Goal: Information Seeking & Learning: Learn about a topic

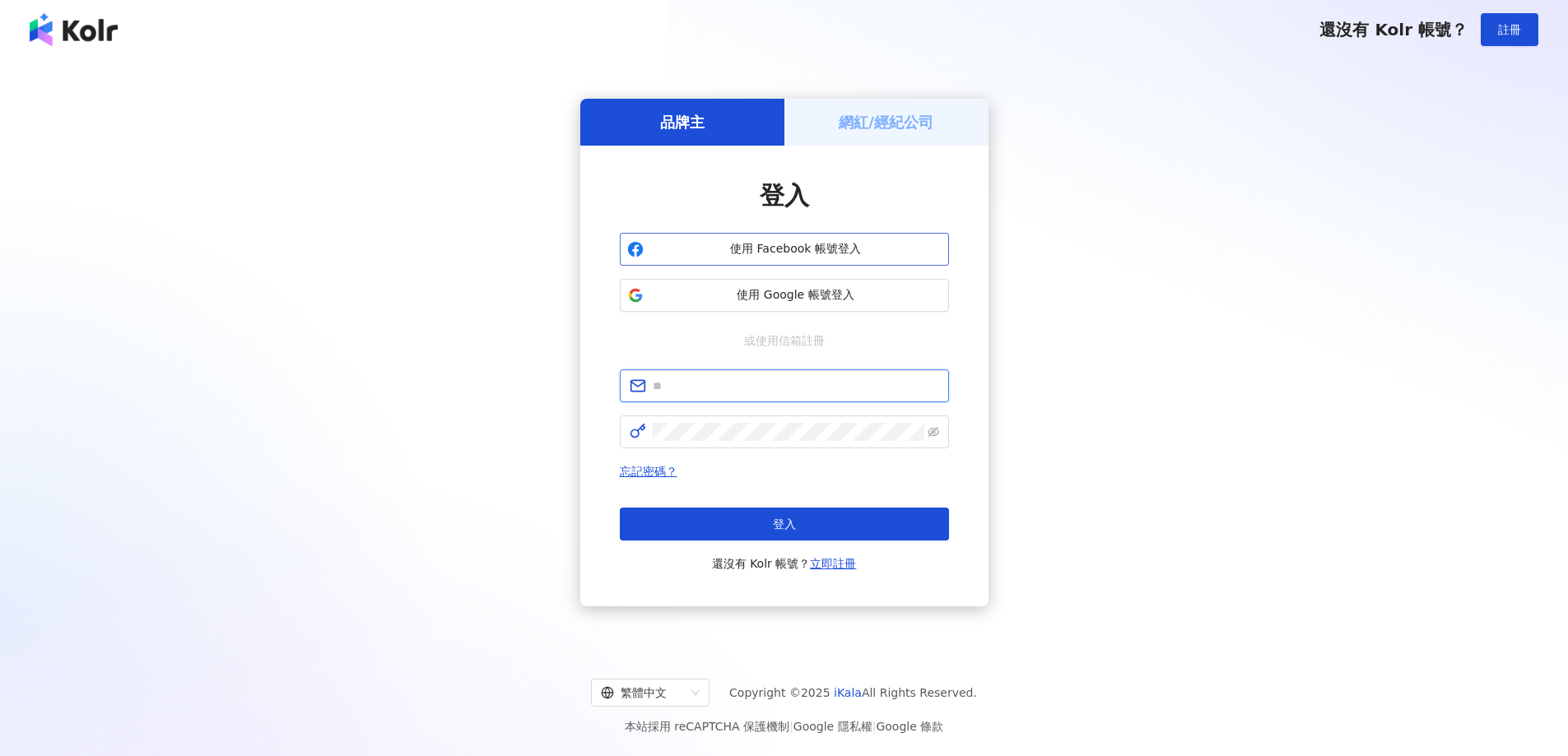
type input "**********"
click at [841, 253] on span "使用 Facebook 帳號登入" at bounding box center [795, 249] width 292 height 16
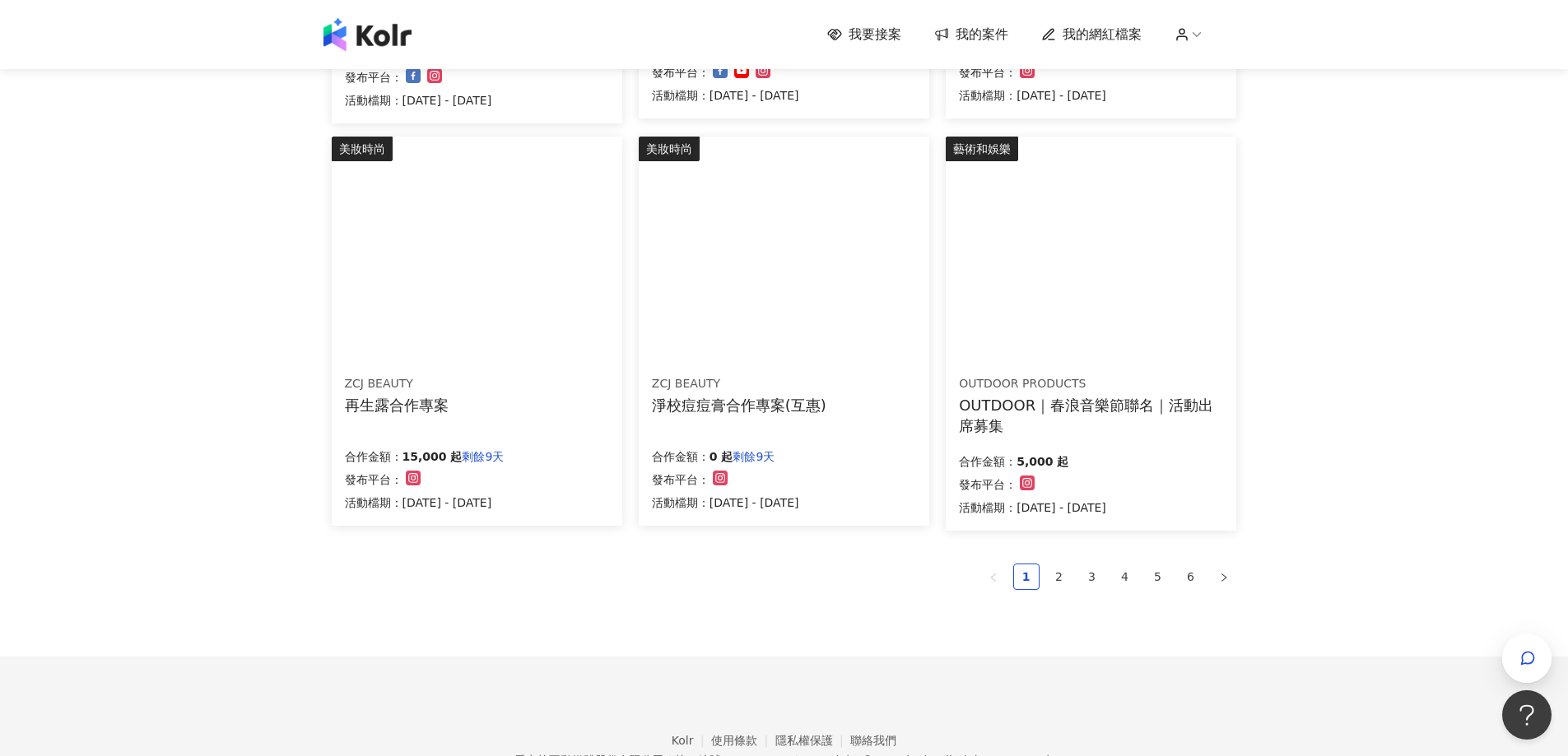
scroll to position [765, 0]
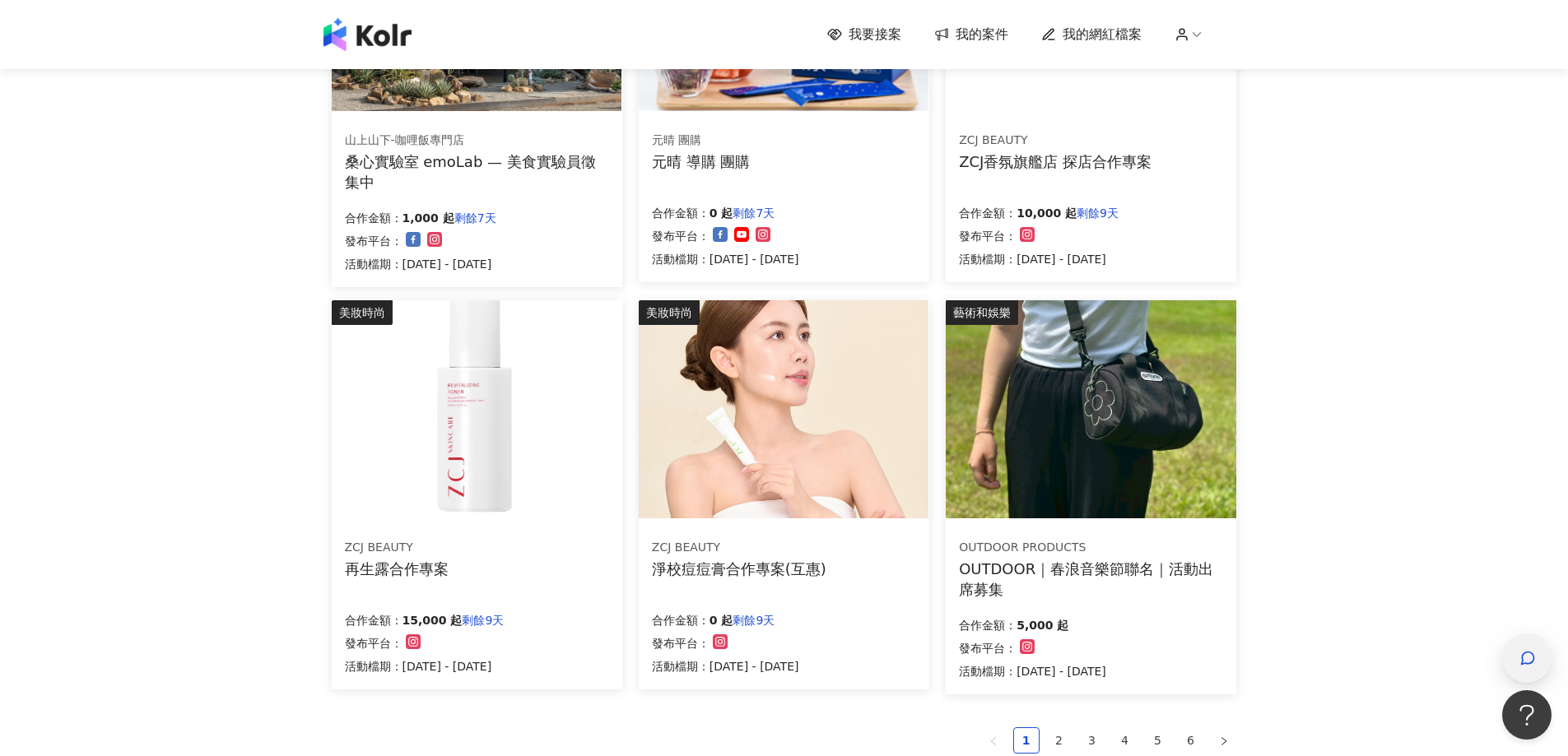
click at [1513, 646] on div "button" at bounding box center [1526, 657] width 49 height 49
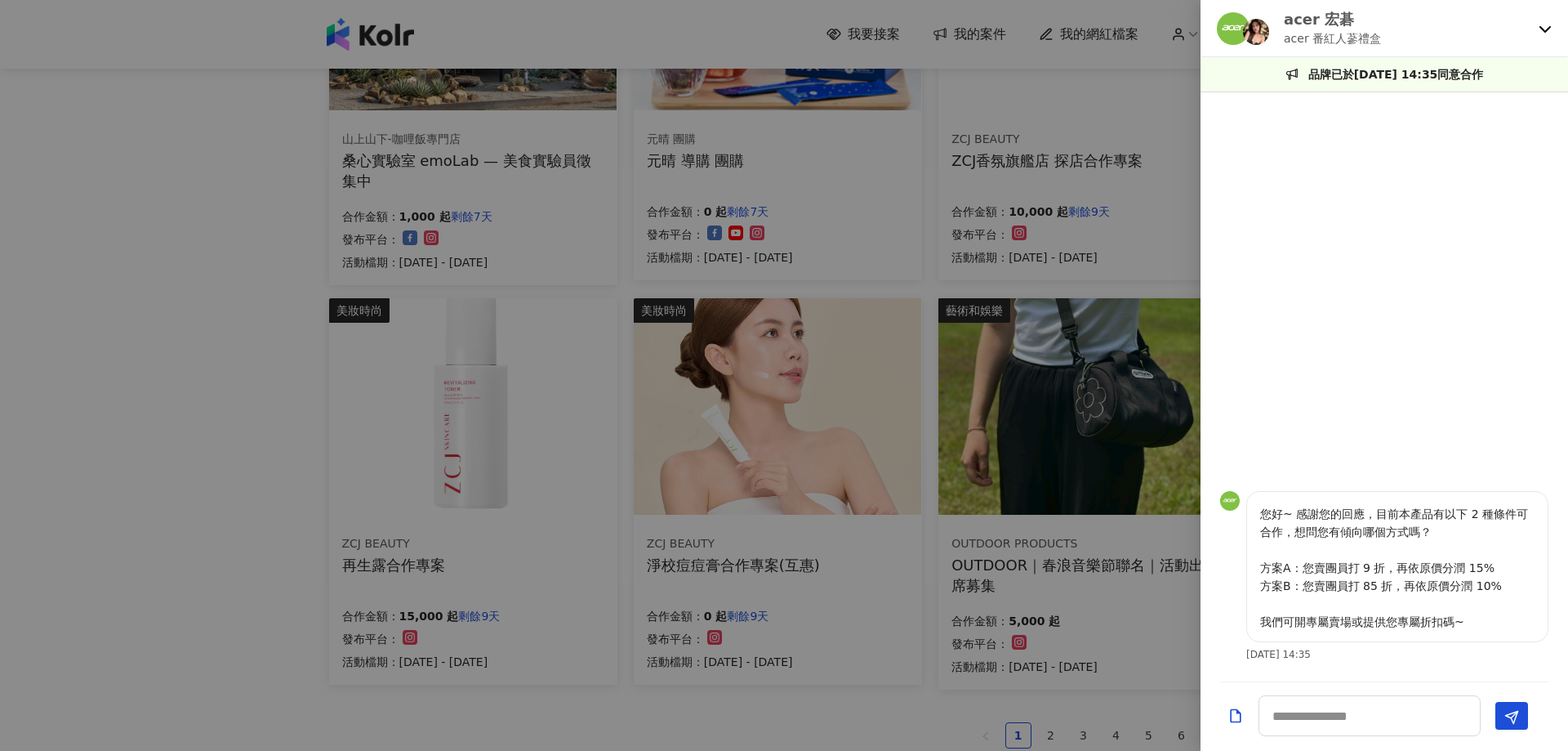
click at [1547, 26] on icon at bounding box center [1545, 28] width 13 height 13
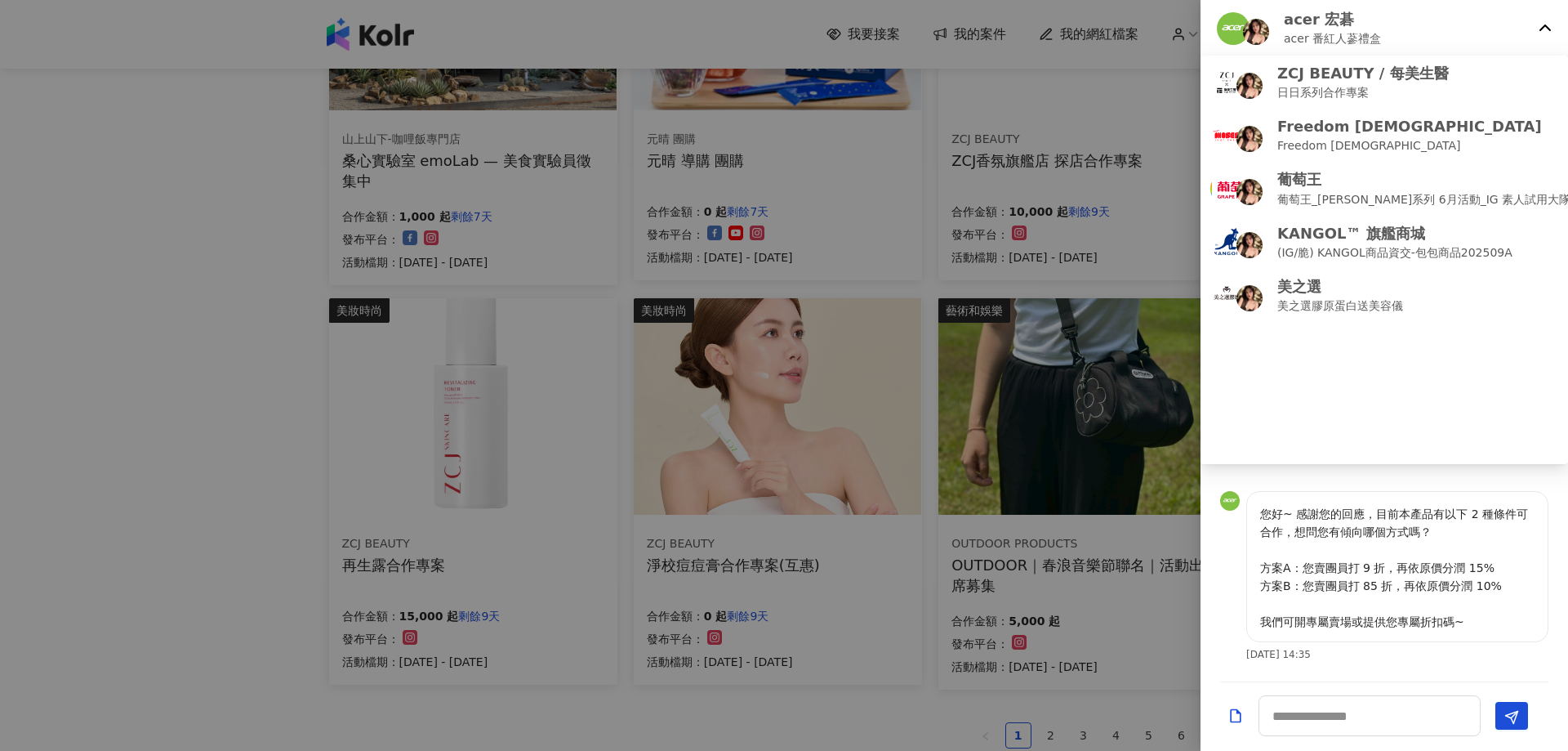
click at [1541, 29] on icon at bounding box center [1545, 28] width 11 height 7
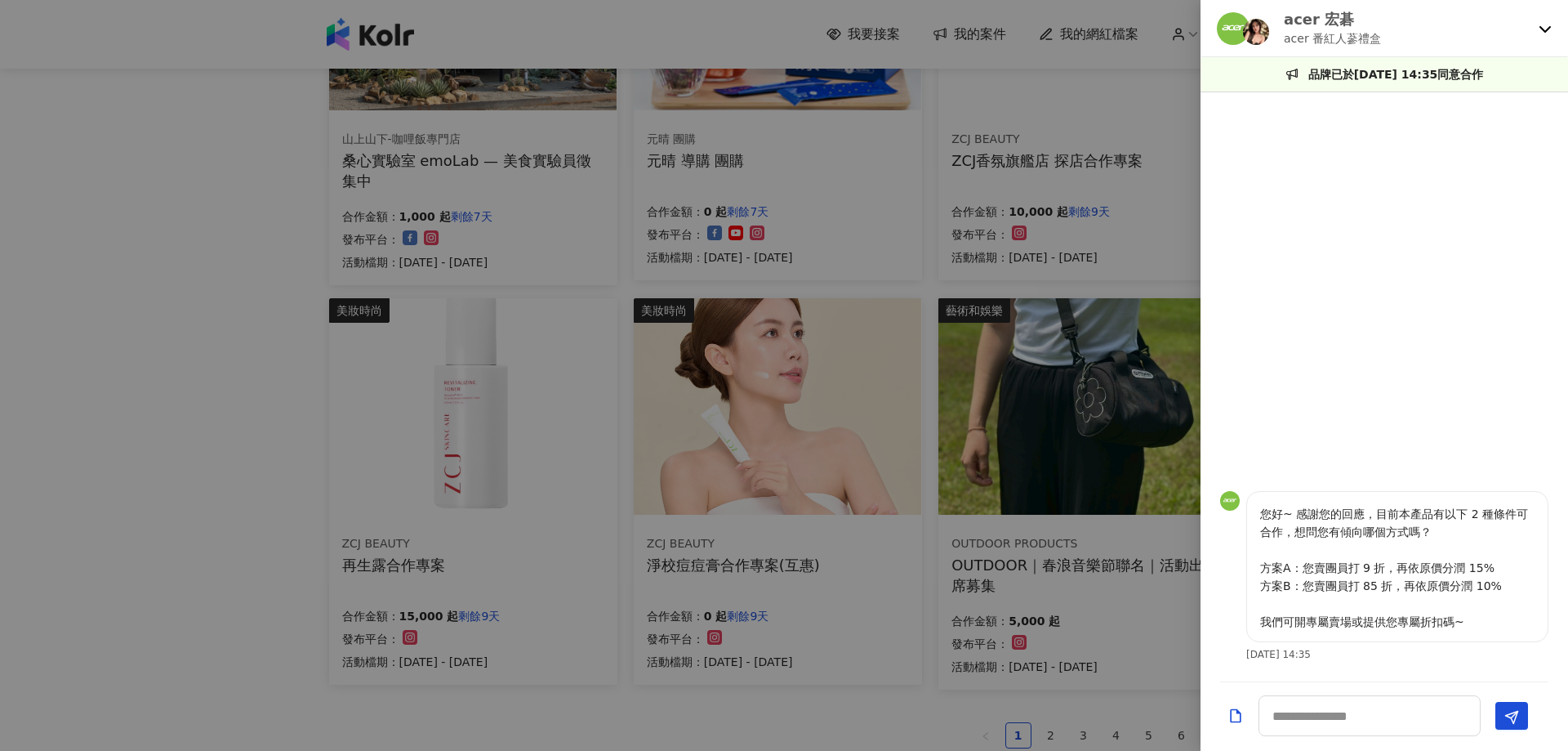
click at [968, 105] on div at bounding box center [784, 376] width 1568 height 751
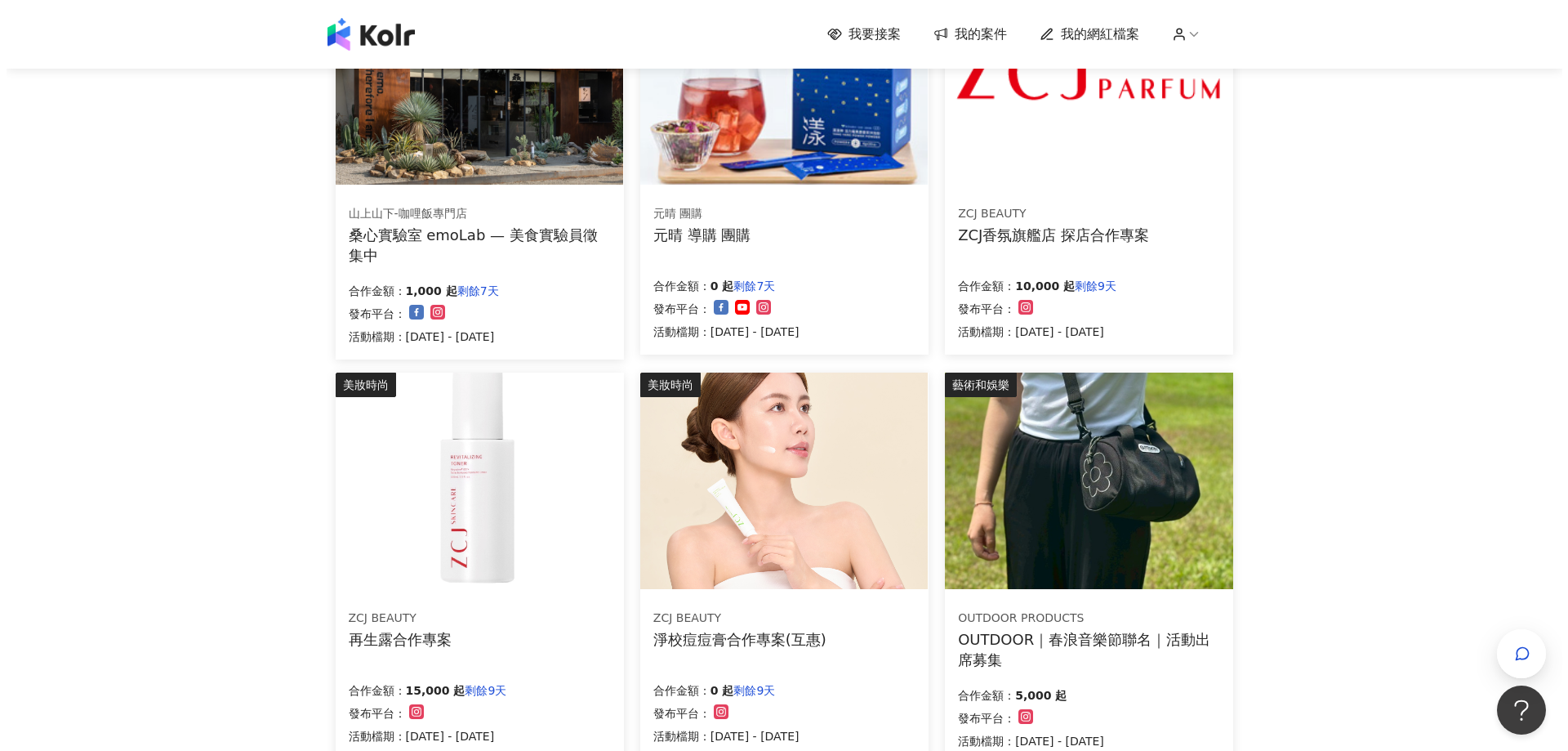
scroll to position [596, 0]
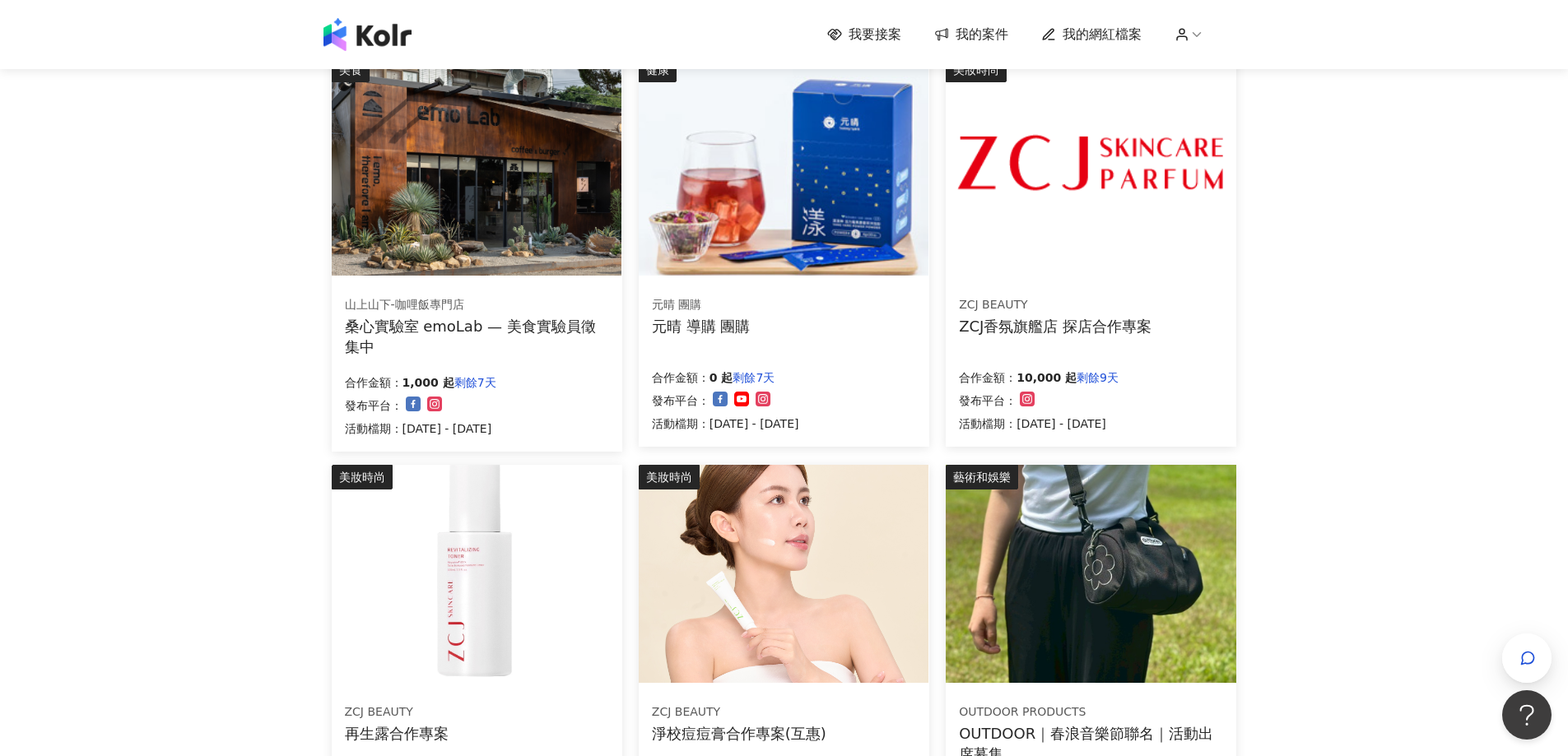
click at [1078, 345] on div "ZCJ BEAUTY ZCJ香氛旗艦店 探店合作專案 合作金額： 10,000 起 剩餘9天 發布平台： 活動檔期：[DATE] - [DATE]" at bounding box center [1091, 364] width 291 height 164
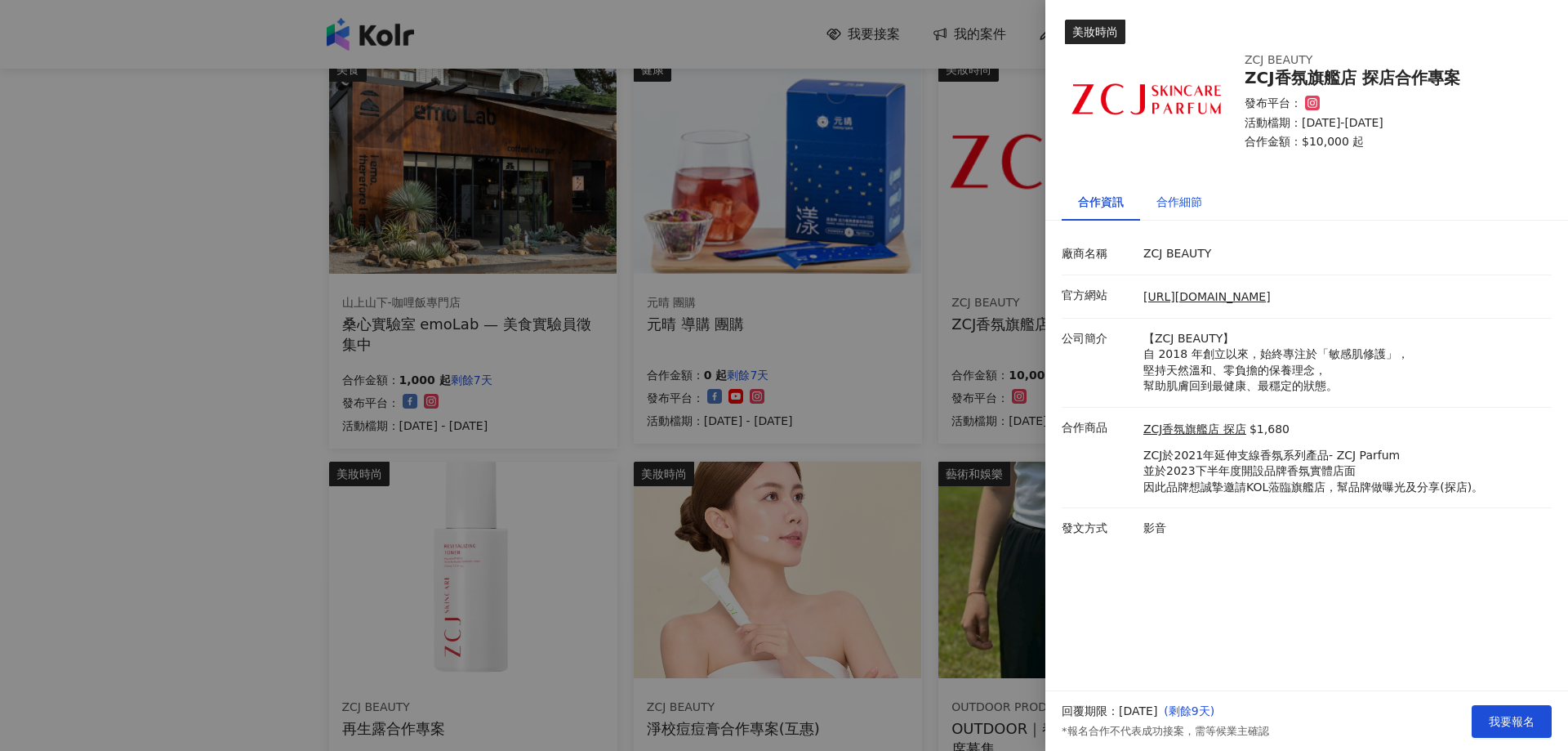
click at [1188, 198] on div "合作細節" at bounding box center [1179, 201] width 46 height 18
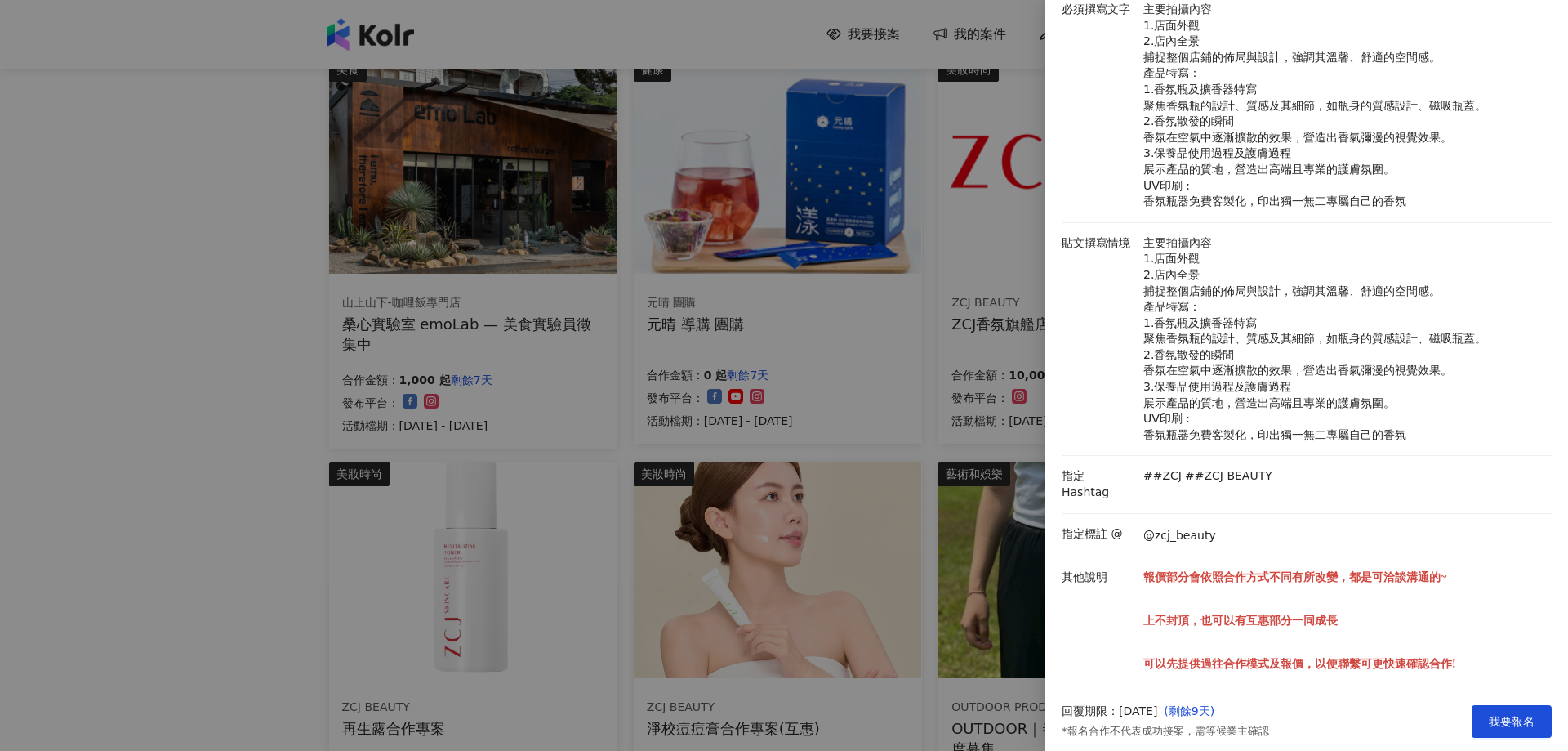
scroll to position [249, 0]
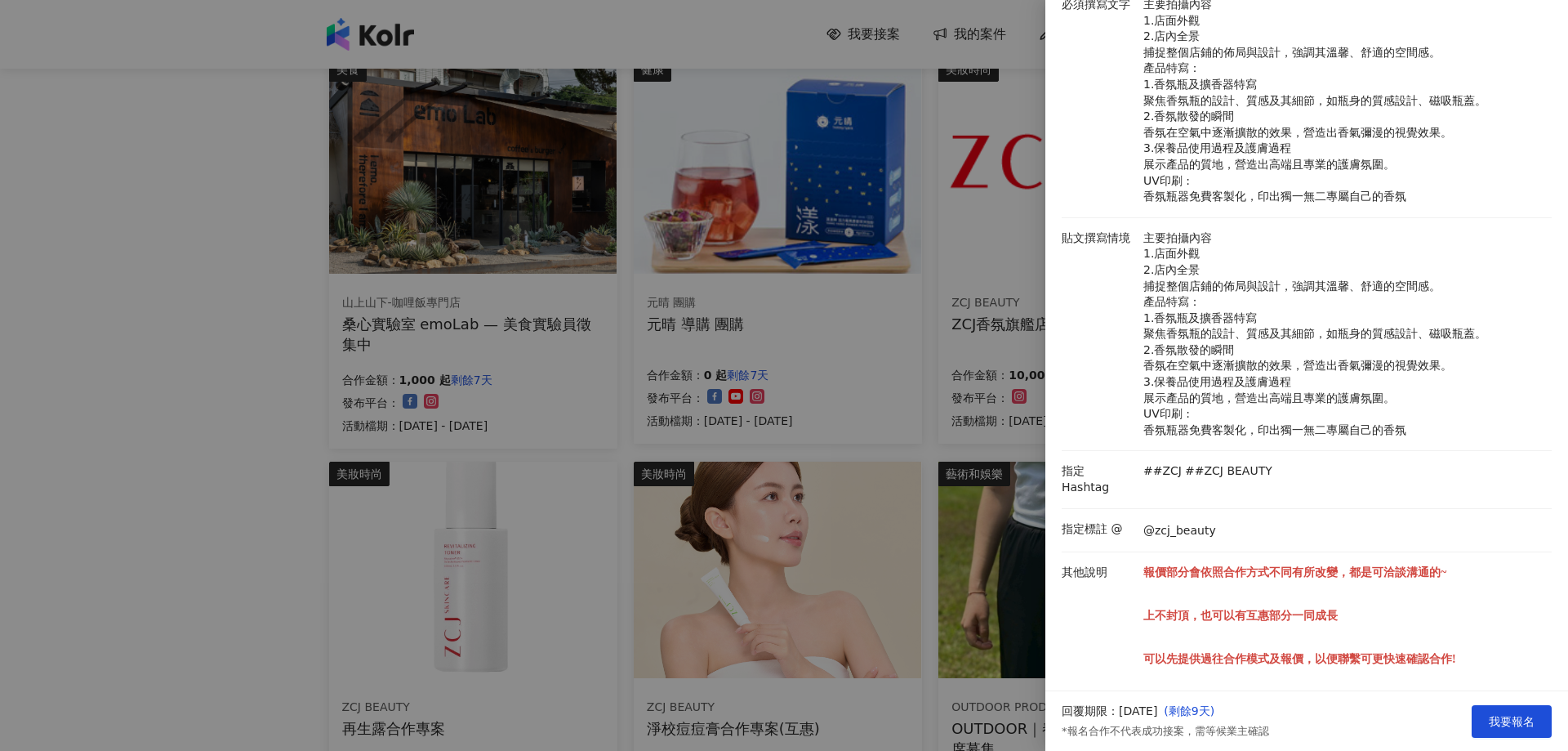
click at [1143, 525] on li "指定標註 @ @zcj_beauty" at bounding box center [1306, 530] width 490 height 43
drag, startPoint x: 1149, startPoint y: 510, endPoint x: 1224, endPoint y: 506, distance: 75.1
click at [1228, 522] on div "@zcj_beauty" at bounding box center [1343, 530] width 408 height 18
drag, startPoint x: 1188, startPoint y: 504, endPoint x: 1180, endPoint y: 528, distance: 25.3
click at [1184, 528] on li "指定標註 @ @zcj_beauty" at bounding box center [1306, 530] width 490 height 43
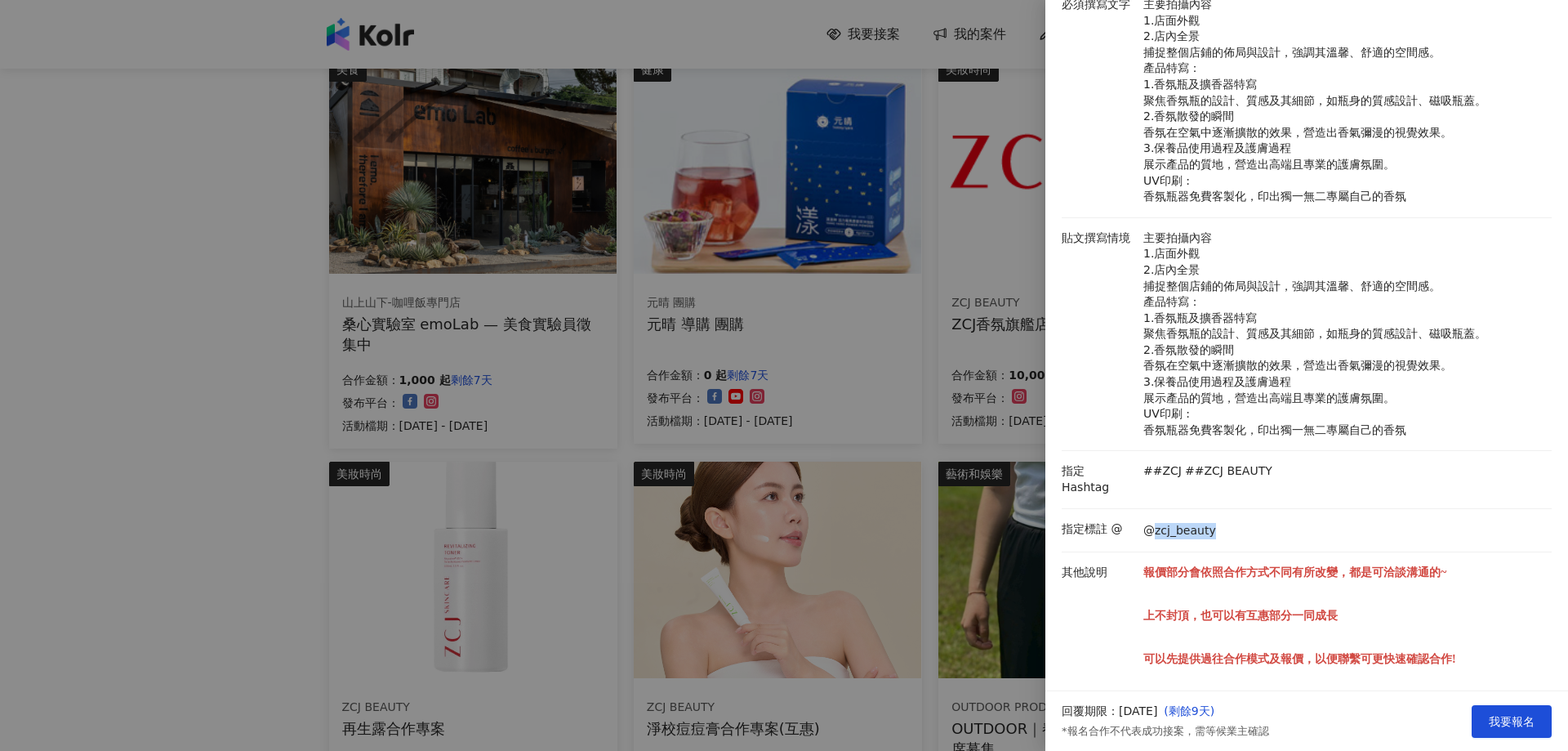
drag, startPoint x: 1151, startPoint y: 516, endPoint x: 1212, endPoint y: 508, distance: 61.5
click at [1212, 522] on div "@zcj_beauty" at bounding box center [1343, 530] width 408 height 18
copy p "zcj_beauty"
click at [1255, 522] on div "@zcj_beauty" at bounding box center [1343, 530] width 408 height 18
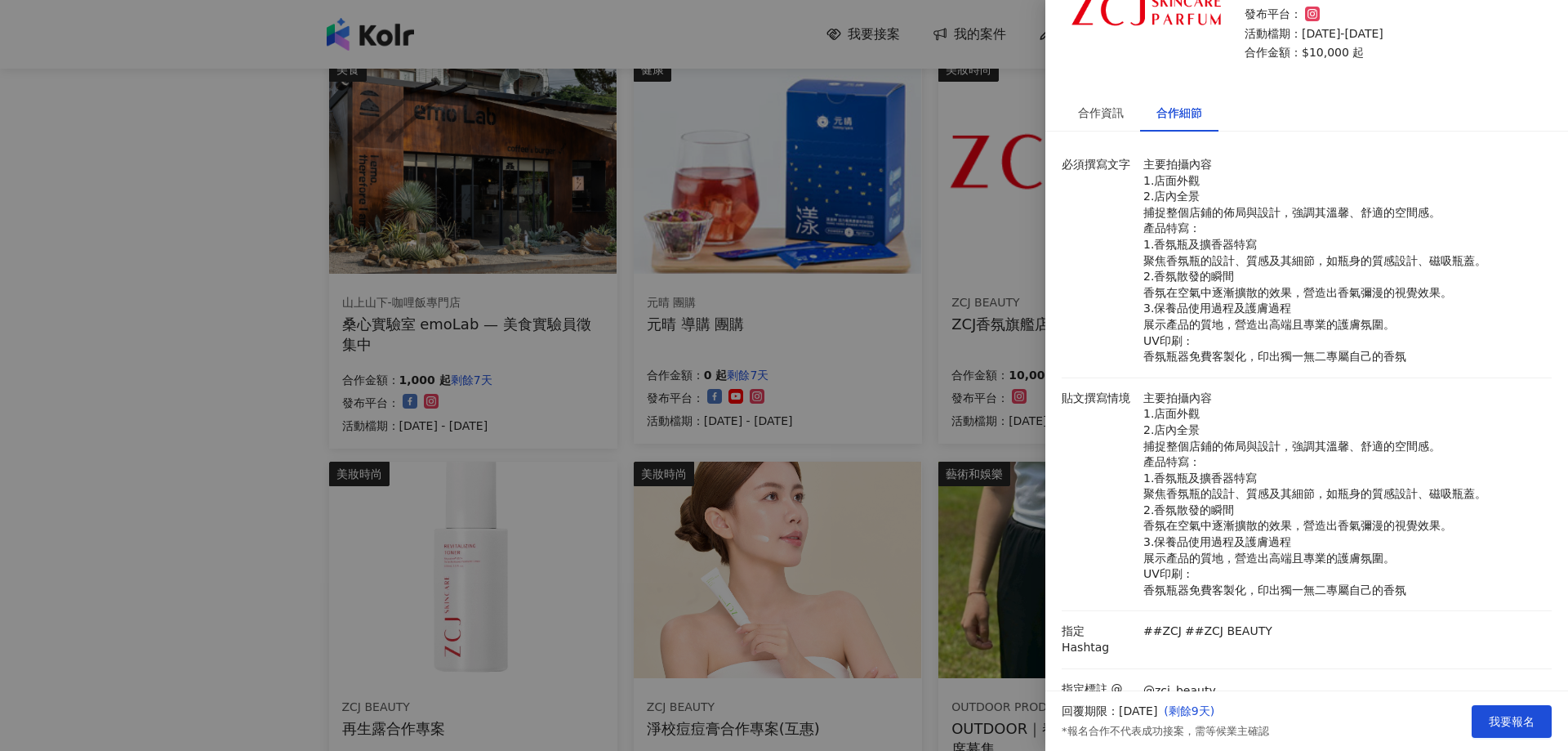
scroll to position [86, 0]
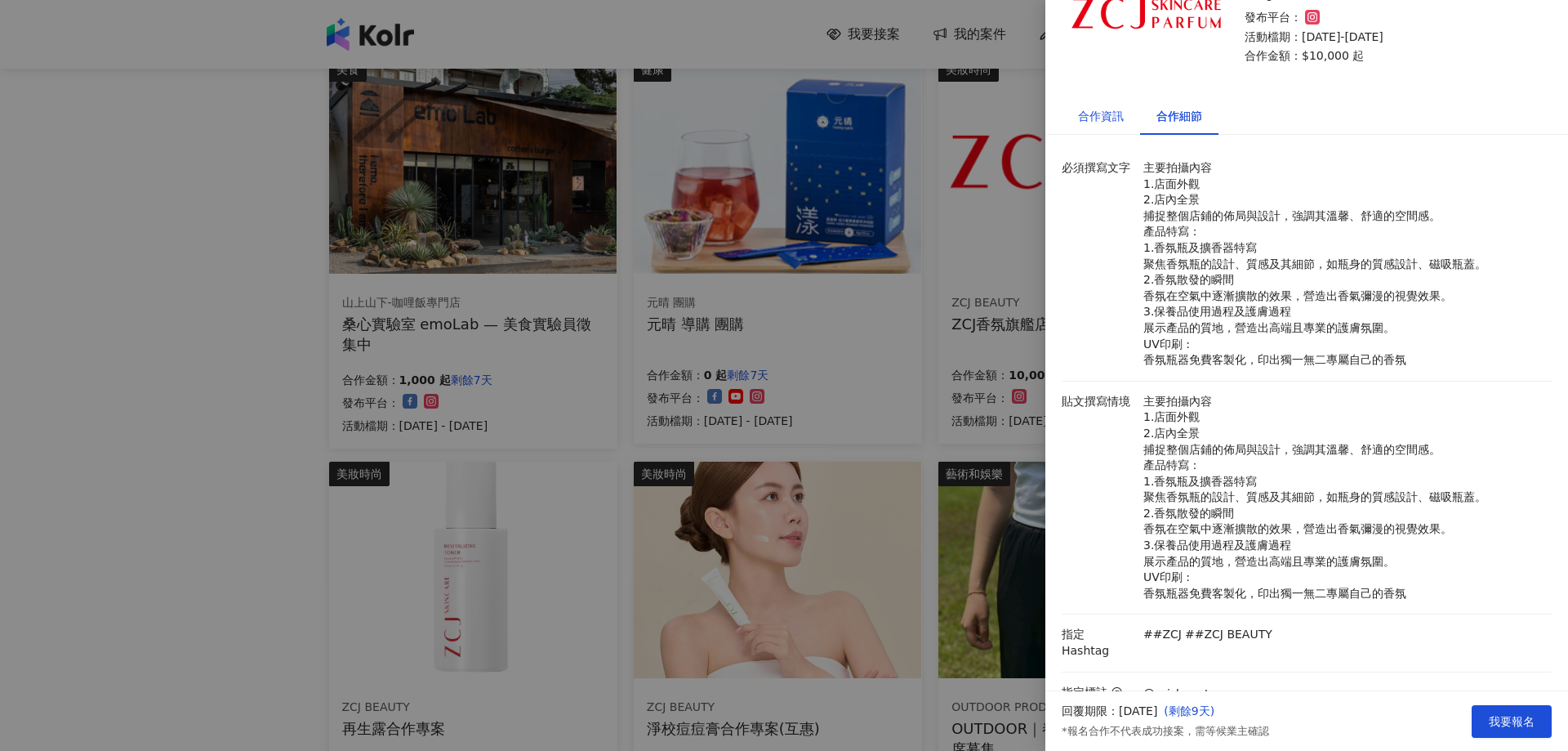
click at [1097, 118] on div "合作資訊" at bounding box center [1100, 116] width 46 height 18
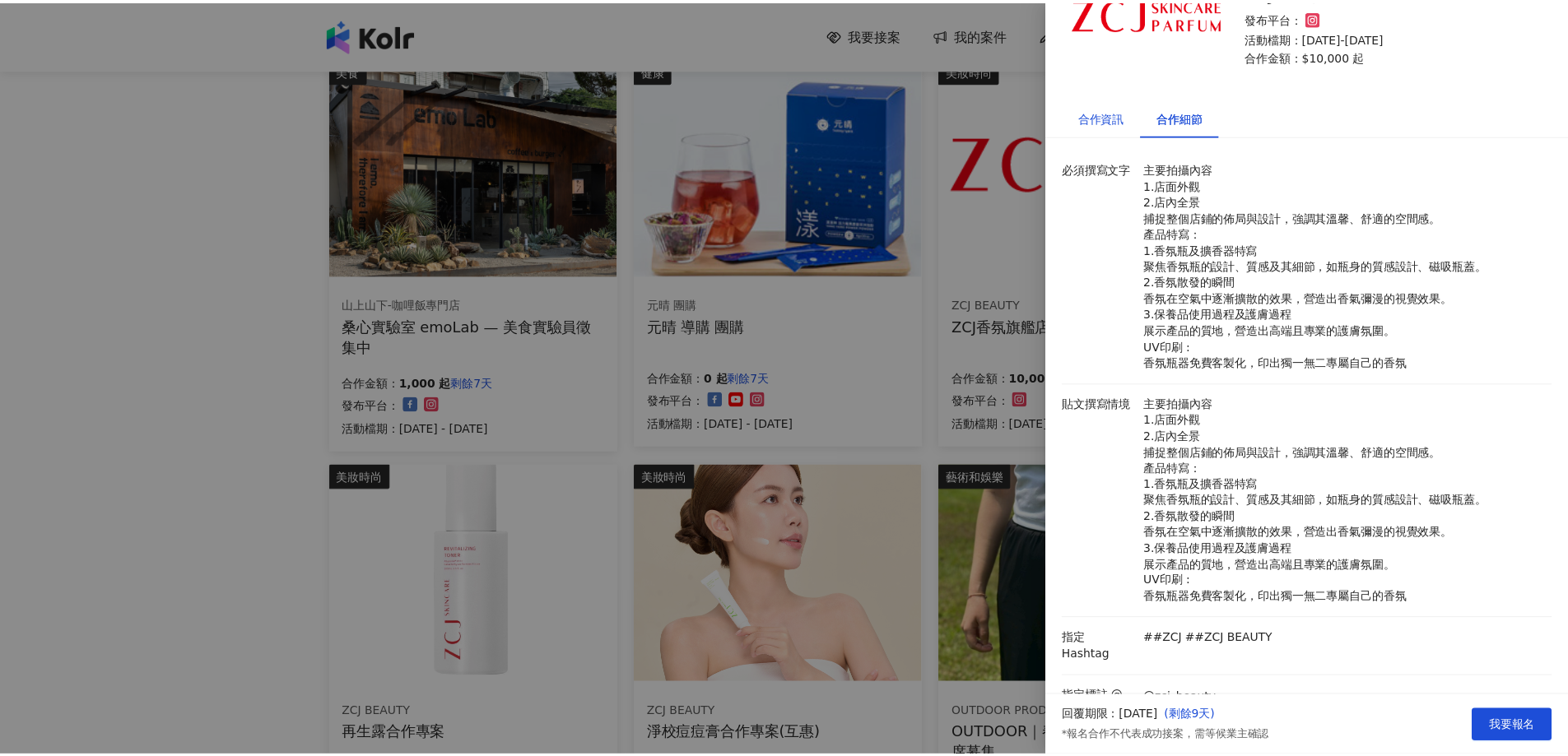
scroll to position [0, 0]
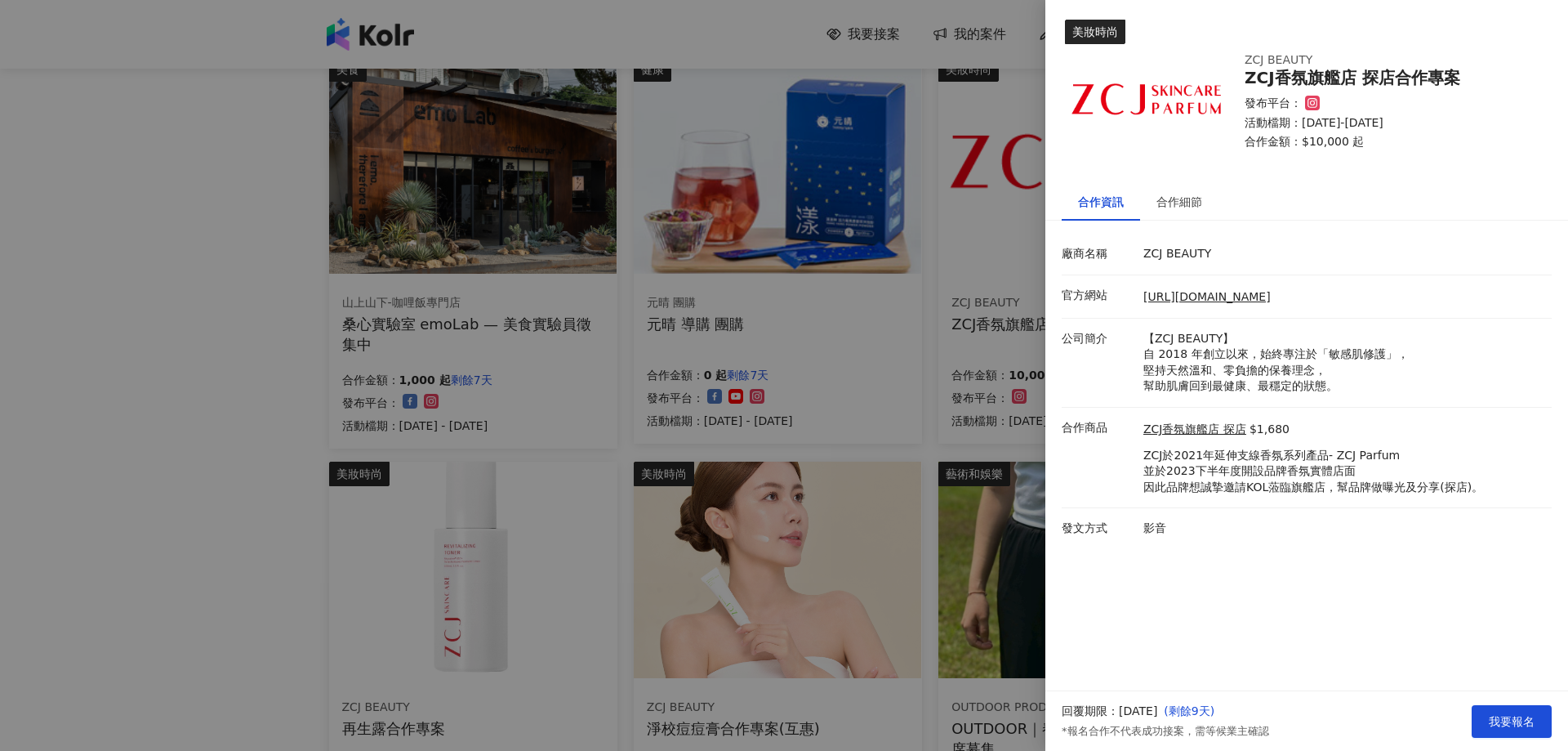
click at [875, 247] on div at bounding box center [784, 376] width 1568 height 751
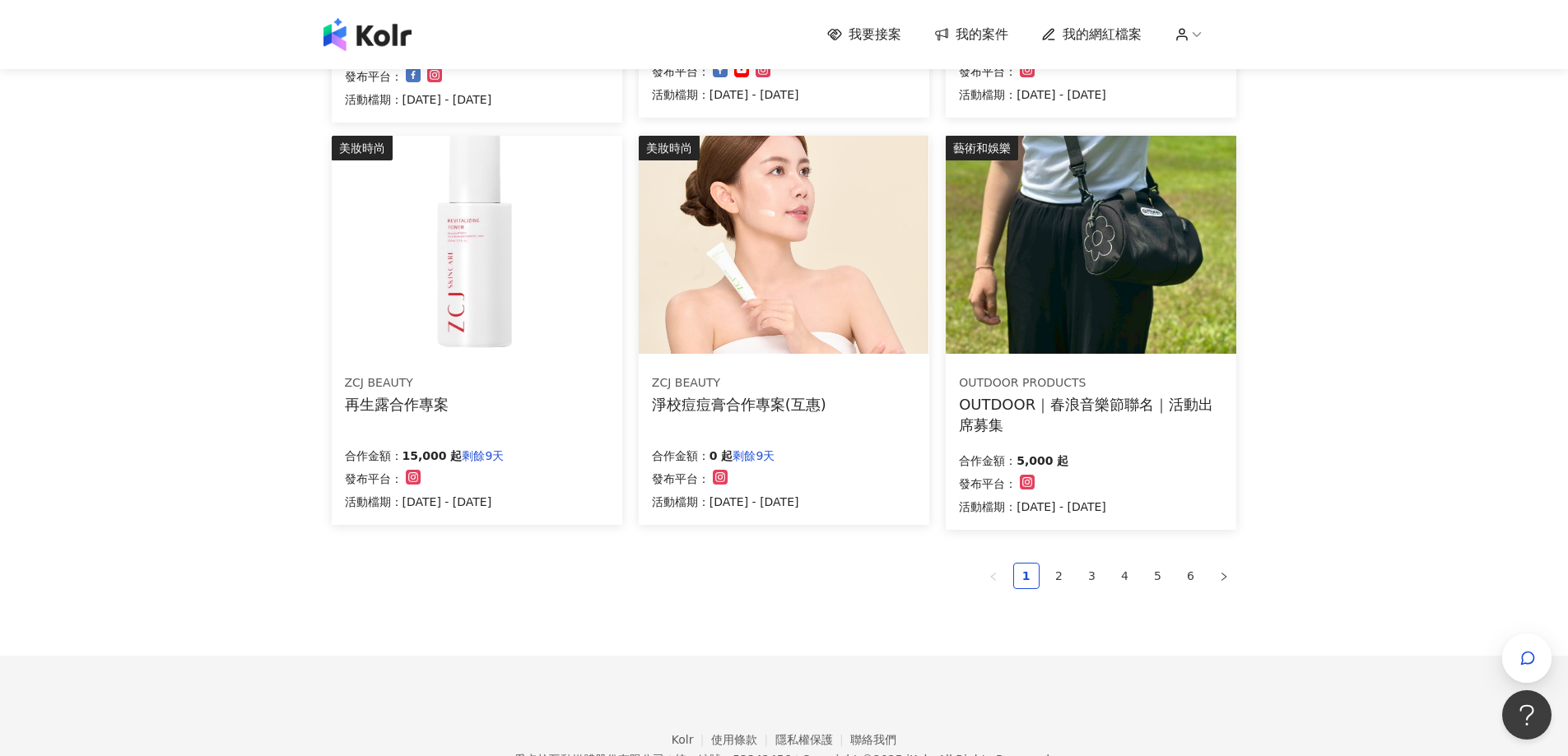
scroll to position [1012, 0]
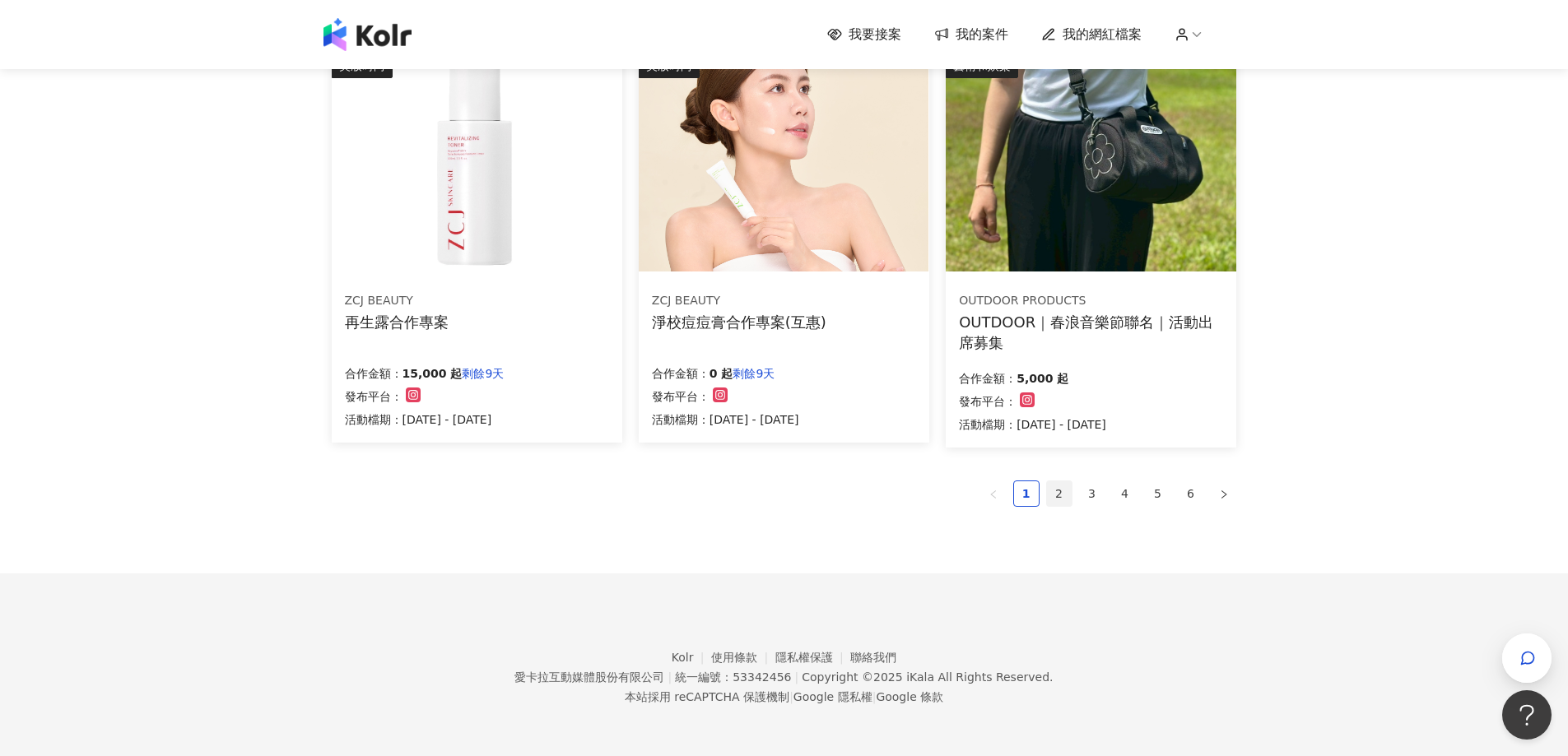
click at [1057, 493] on link "2" at bounding box center [1059, 493] width 25 height 25
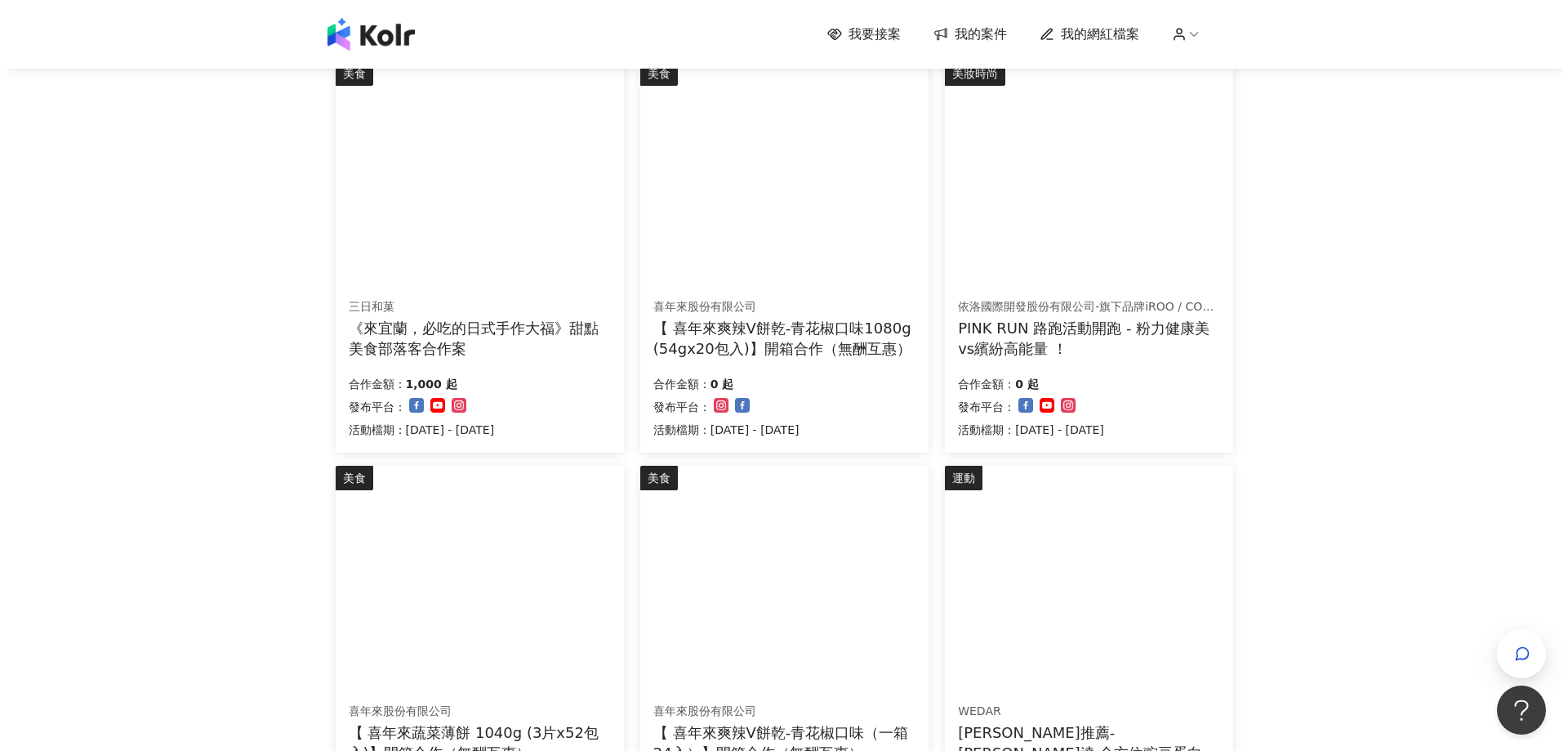
scroll to position [327, 0]
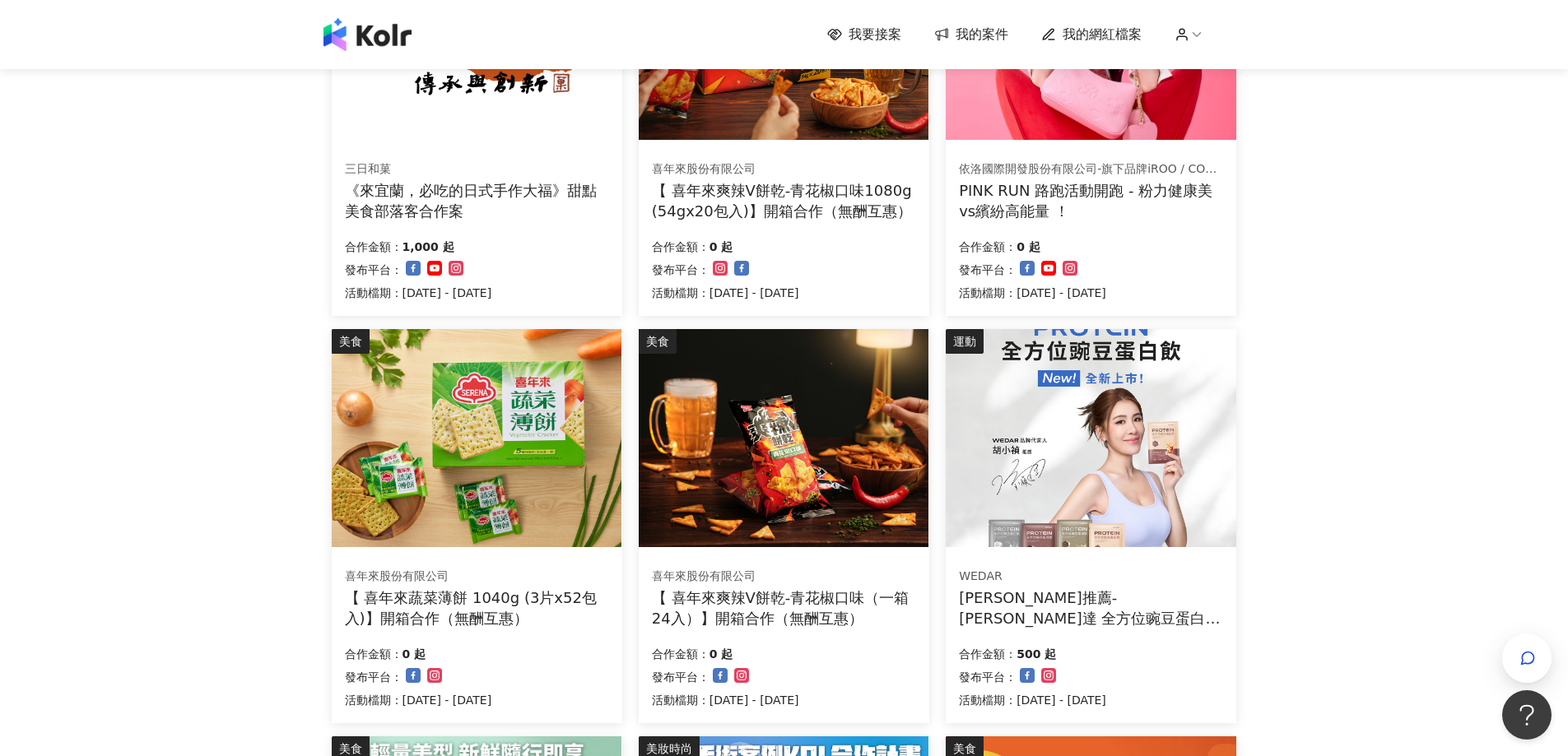
click at [554, 266] on div "合作金額： 1,000 起 發布平台： 活動檔期：[DATE] - [DATE]" at bounding box center [476, 268] width 264 height 69
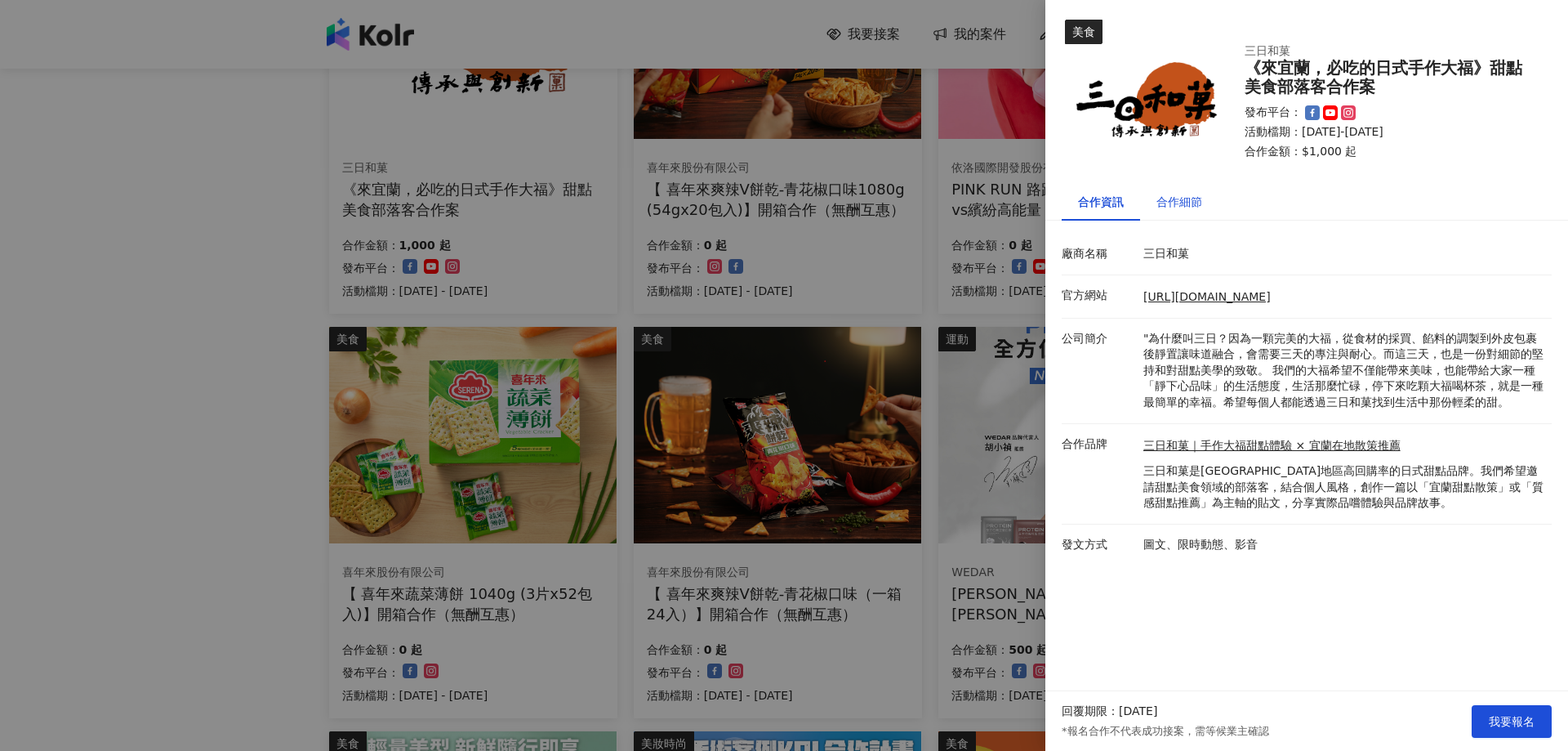
click at [1194, 208] on div "合作細節" at bounding box center [1179, 201] width 46 height 18
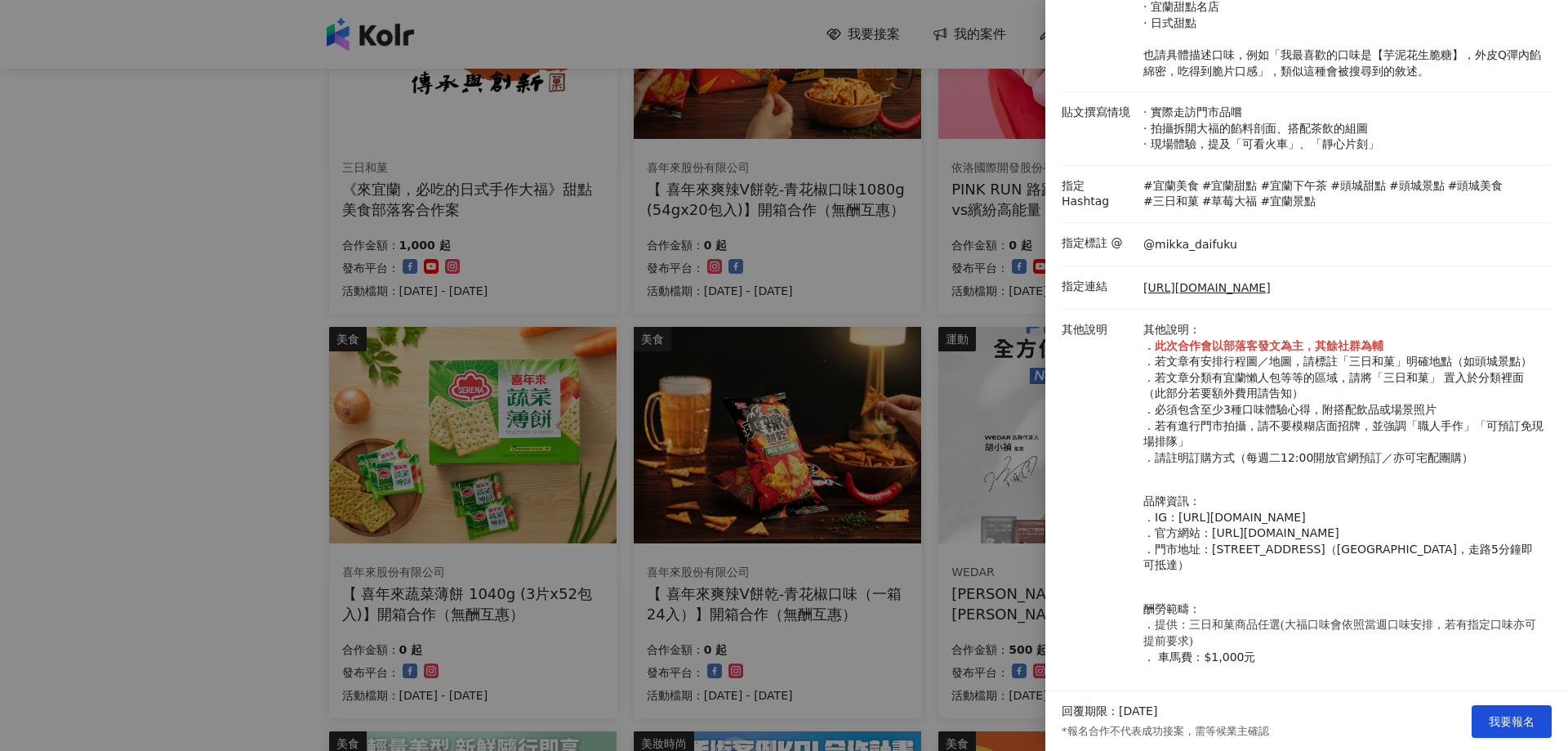
scroll to position [453, 0]
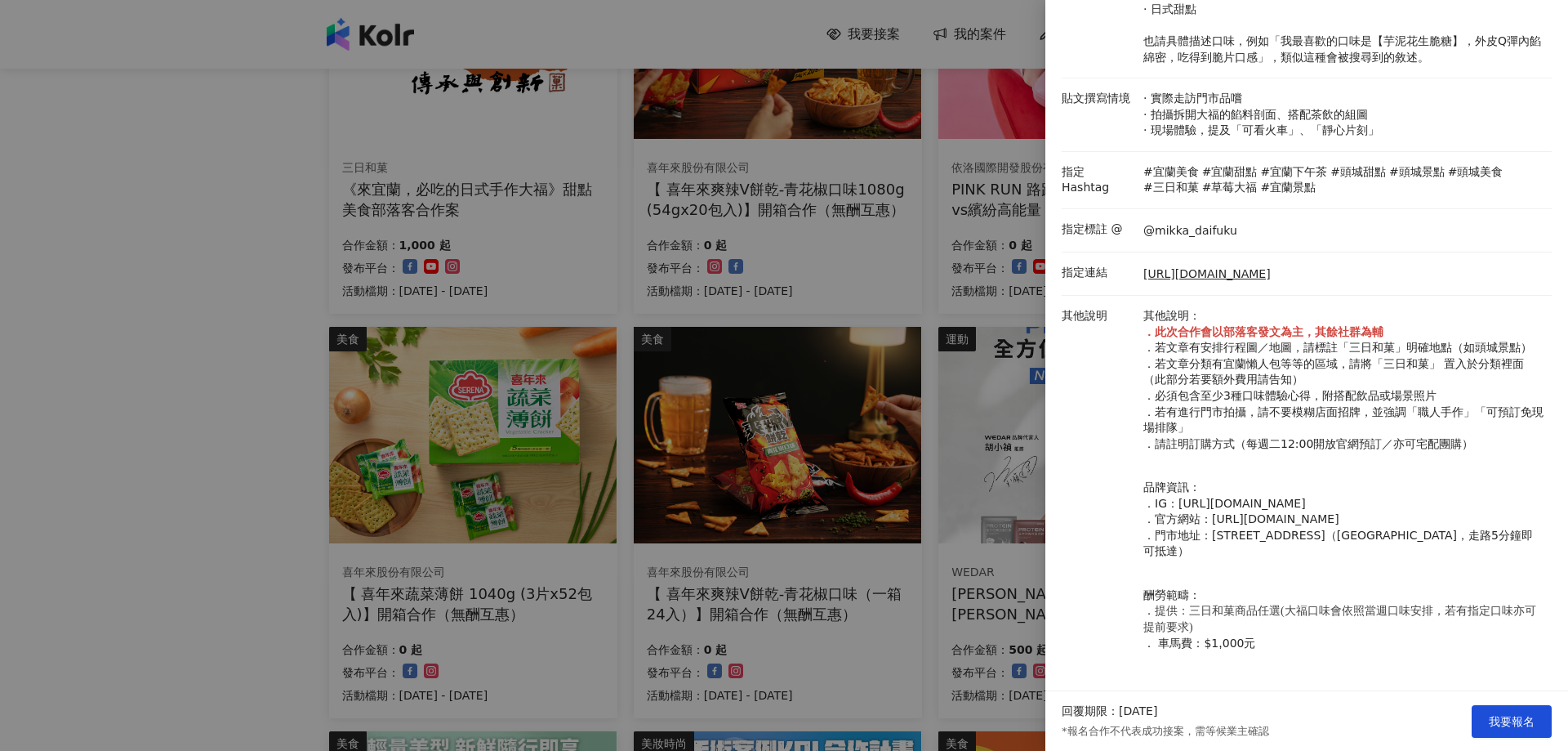
click at [961, 517] on div at bounding box center [784, 376] width 1568 height 751
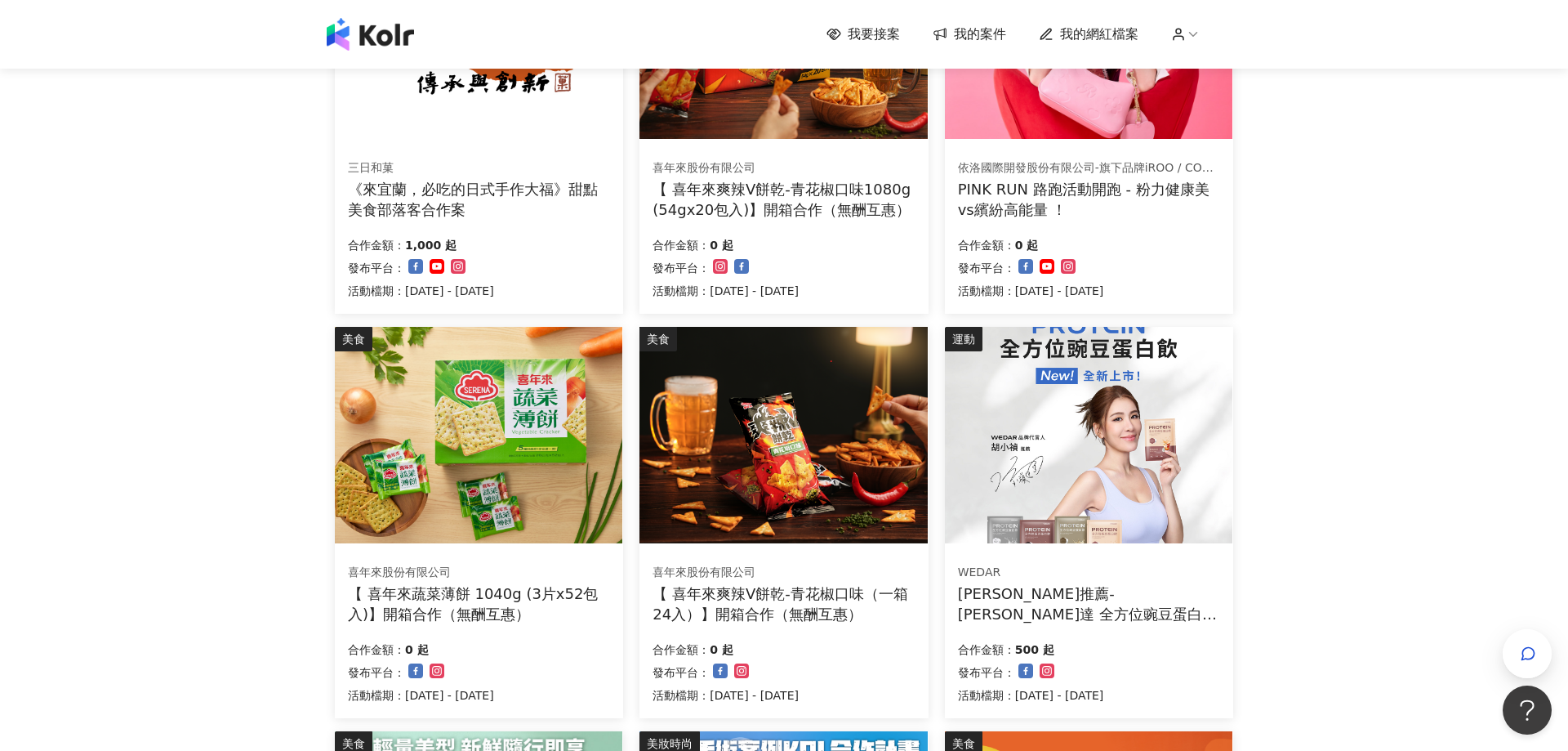
click at [854, 597] on div "【 喜年來爽辣V餅乾-青花椒口味（一箱24入）】開箱合作（無酬互惠）" at bounding box center [783, 604] width 262 height 41
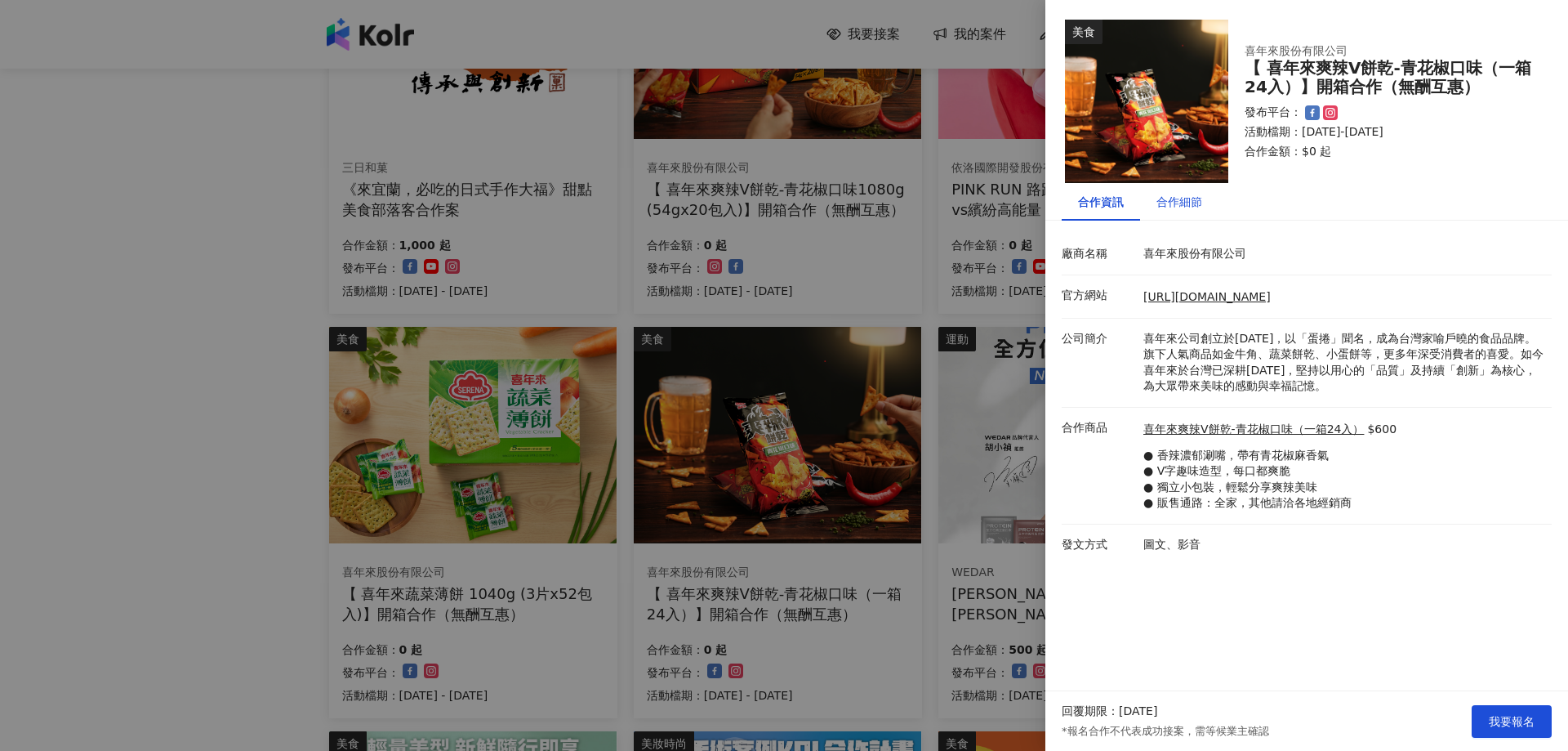
click at [1170, 201] on div "合作細節" at bounding box center [1179, 201] width 46 height 18
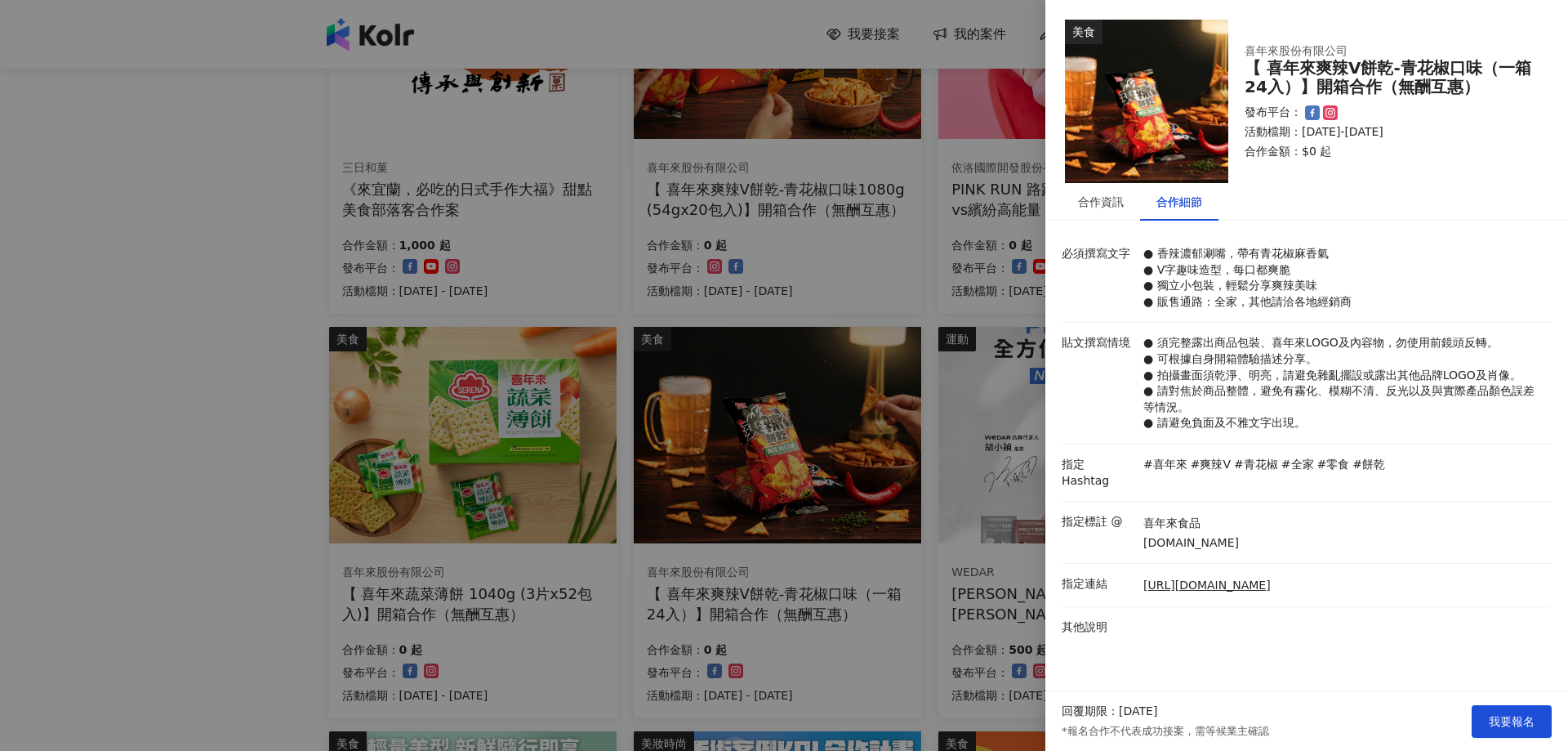
click at [178, 341] on div at bounding box center [784, 376] width 1568 height 751
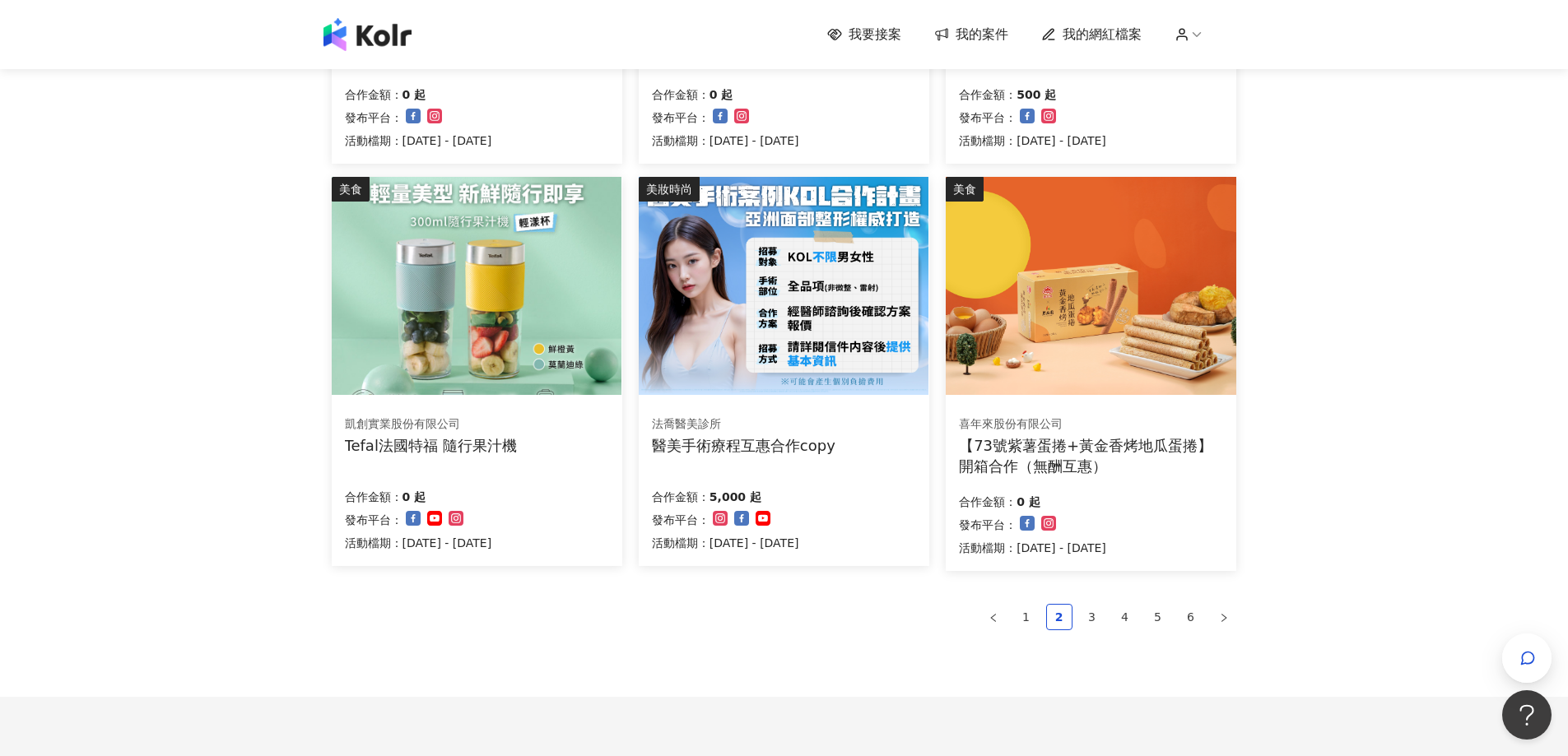
scroll to position [1012, 0]
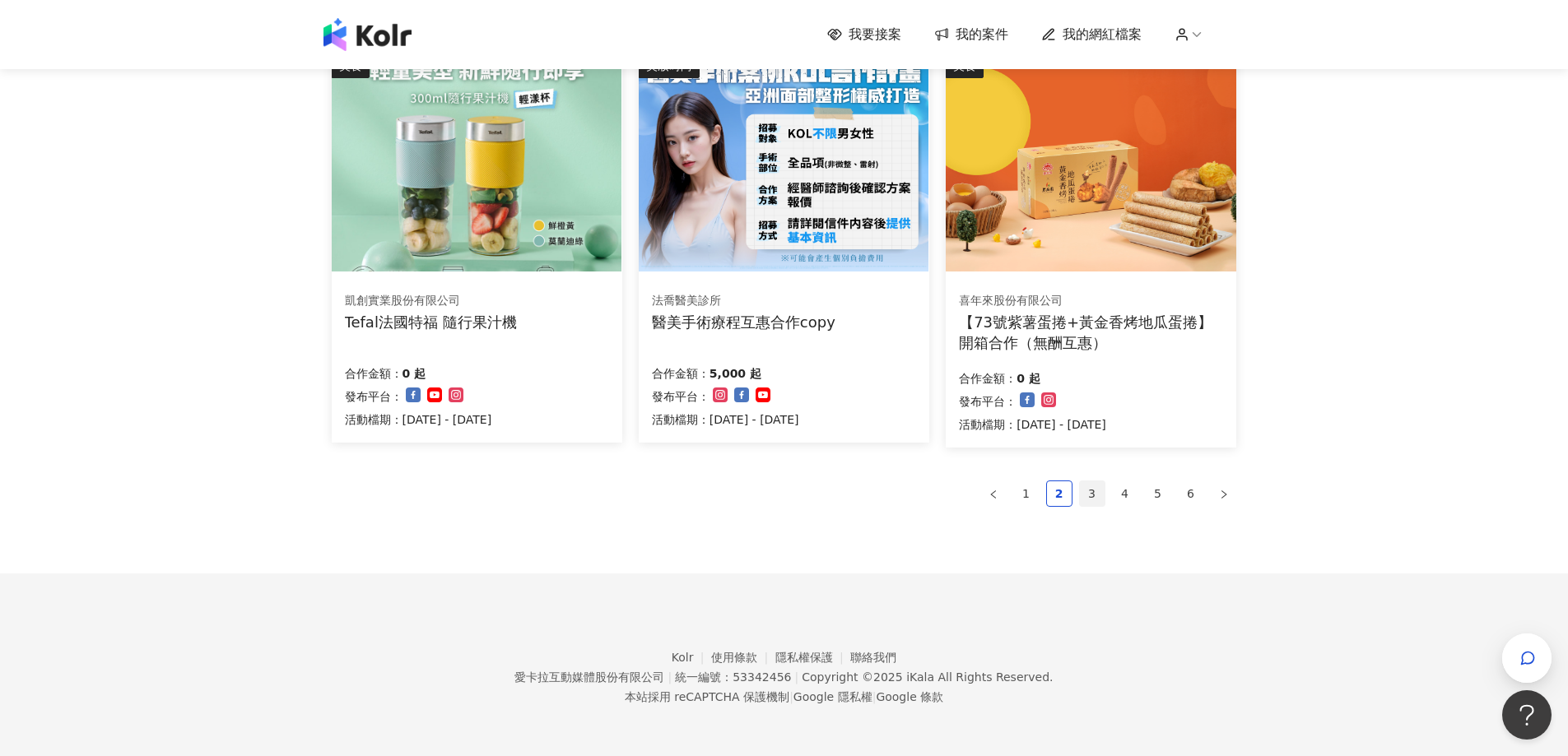
click at [1089, 492] on link "3" at bounding box center [1092, 493] width 25 height 25
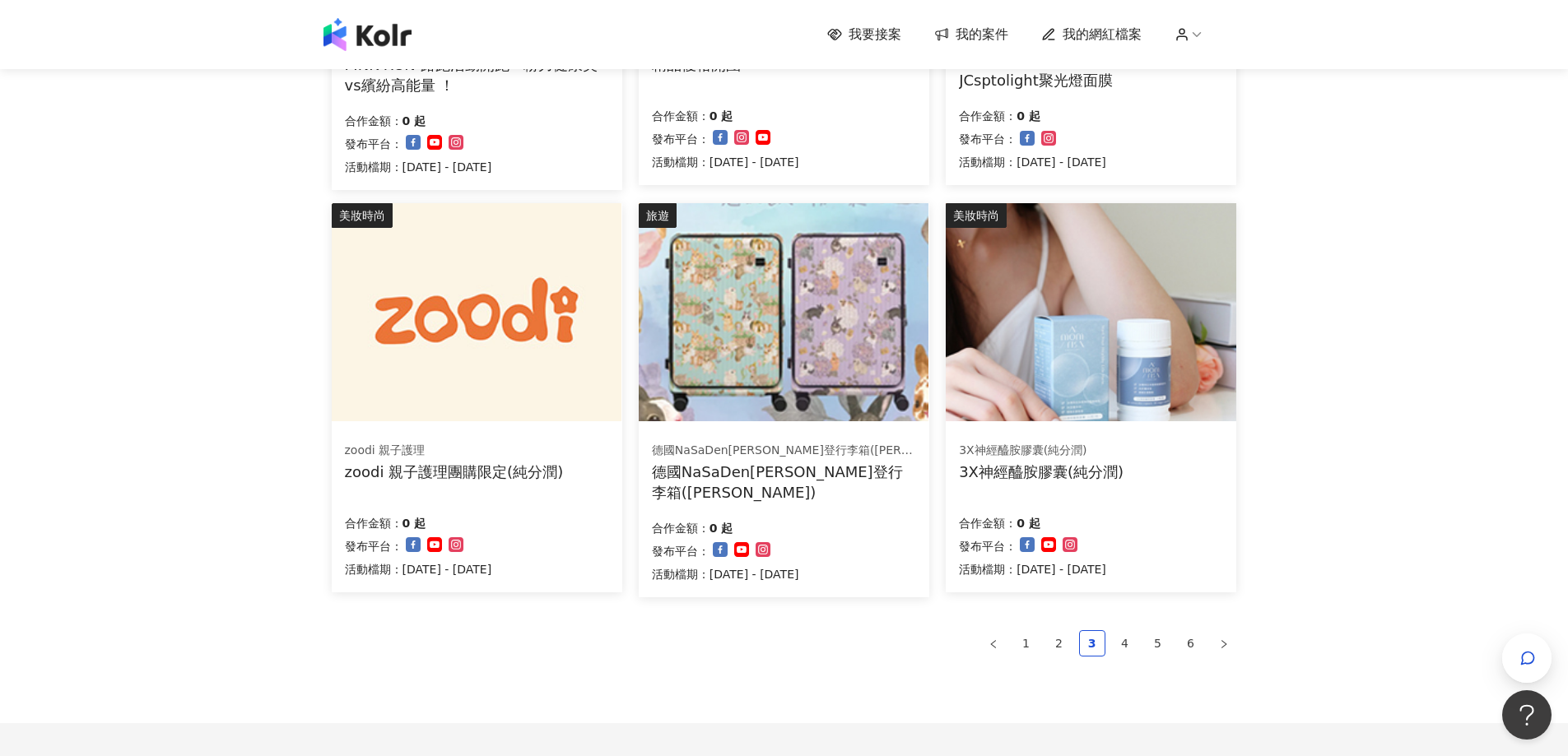
scroll to position [1007, 0]
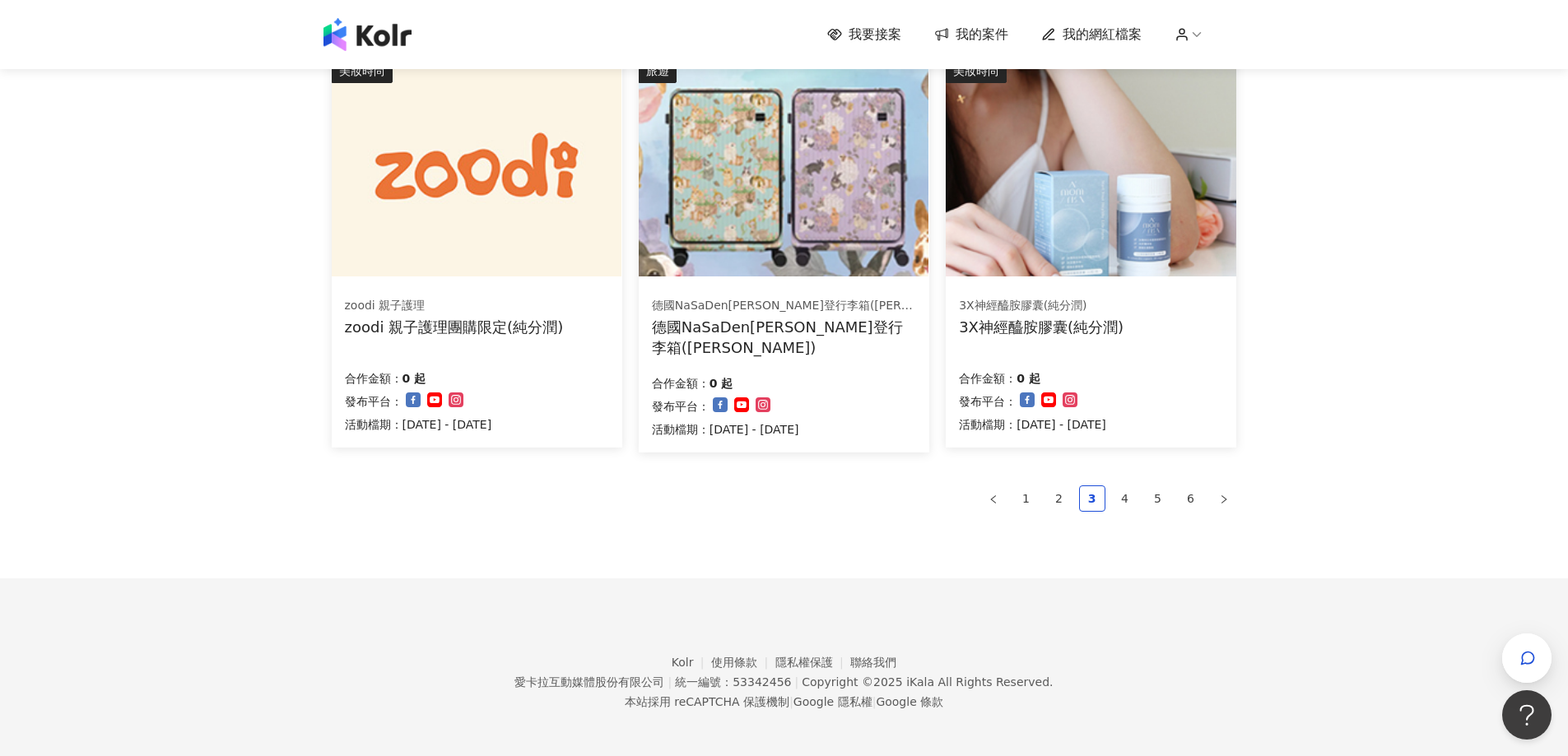
click at [1109, 497] on ul "1 2 3 4 5 6" at bounding box center [784, 498] width 905 height 26
click at [1117, 493] on link "4" at bounding box center [1125, 498] width 25 height 25
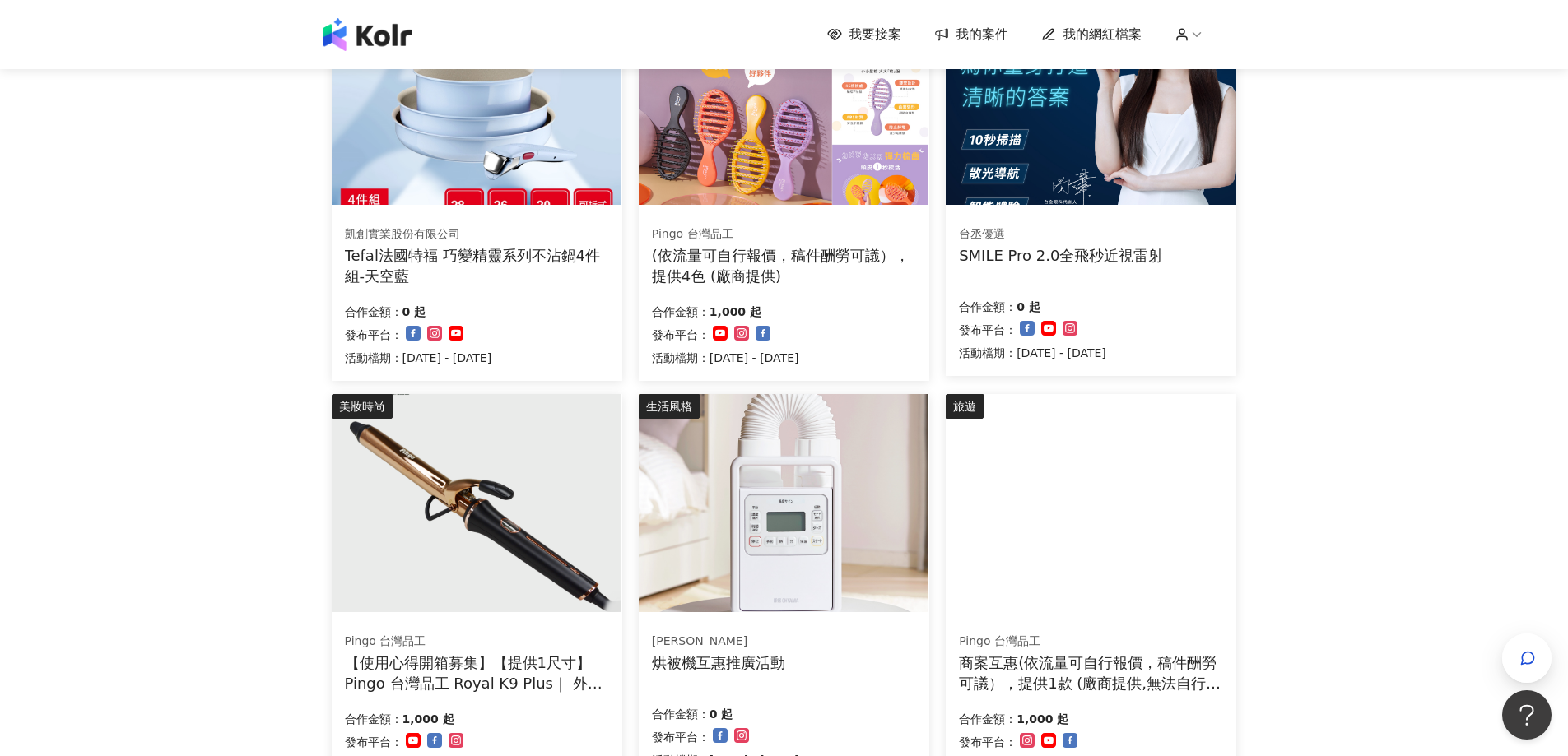
scroll to position [987, 0]
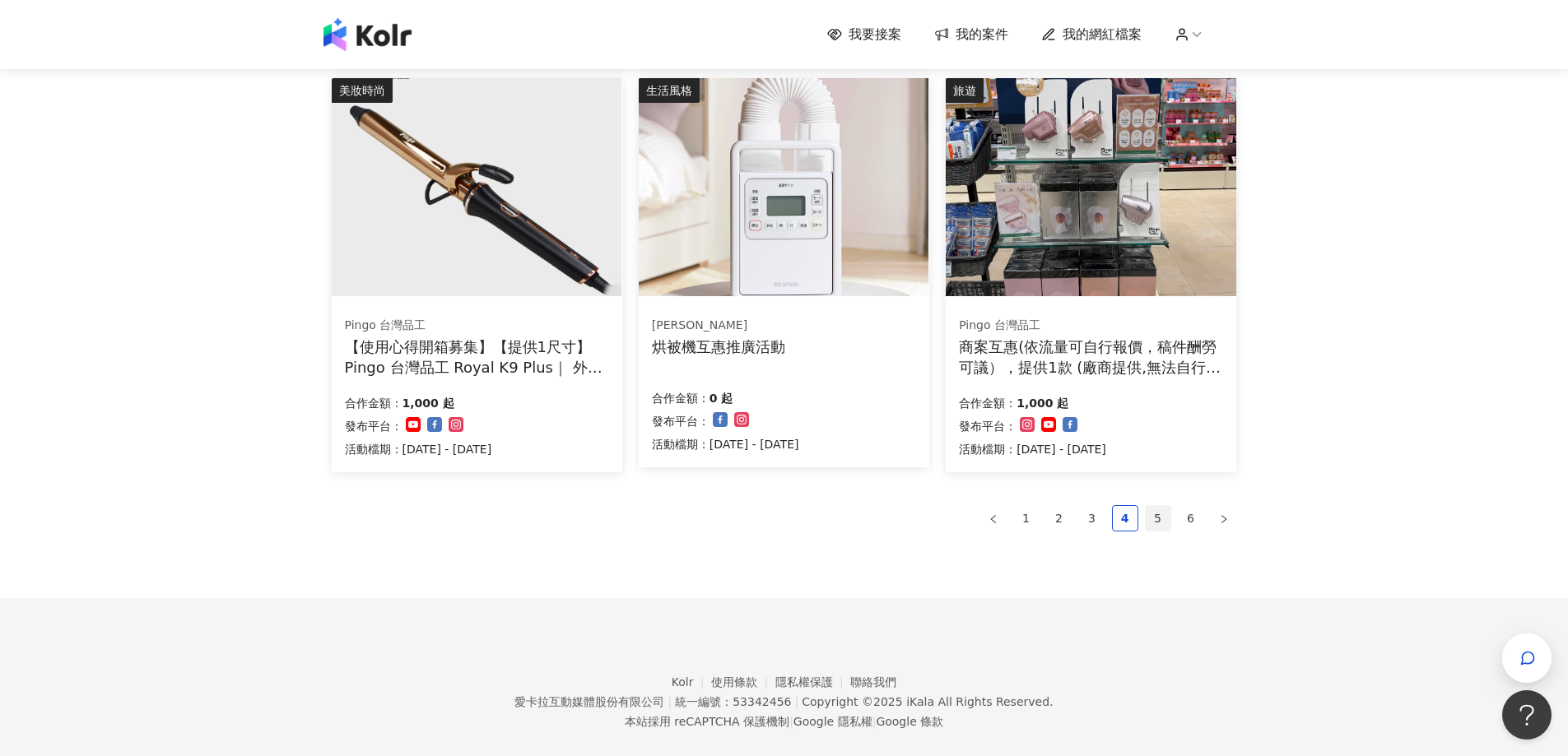
click at [1149, 519] on link "5" at bounding box center [1158, 518] width 25 height 25
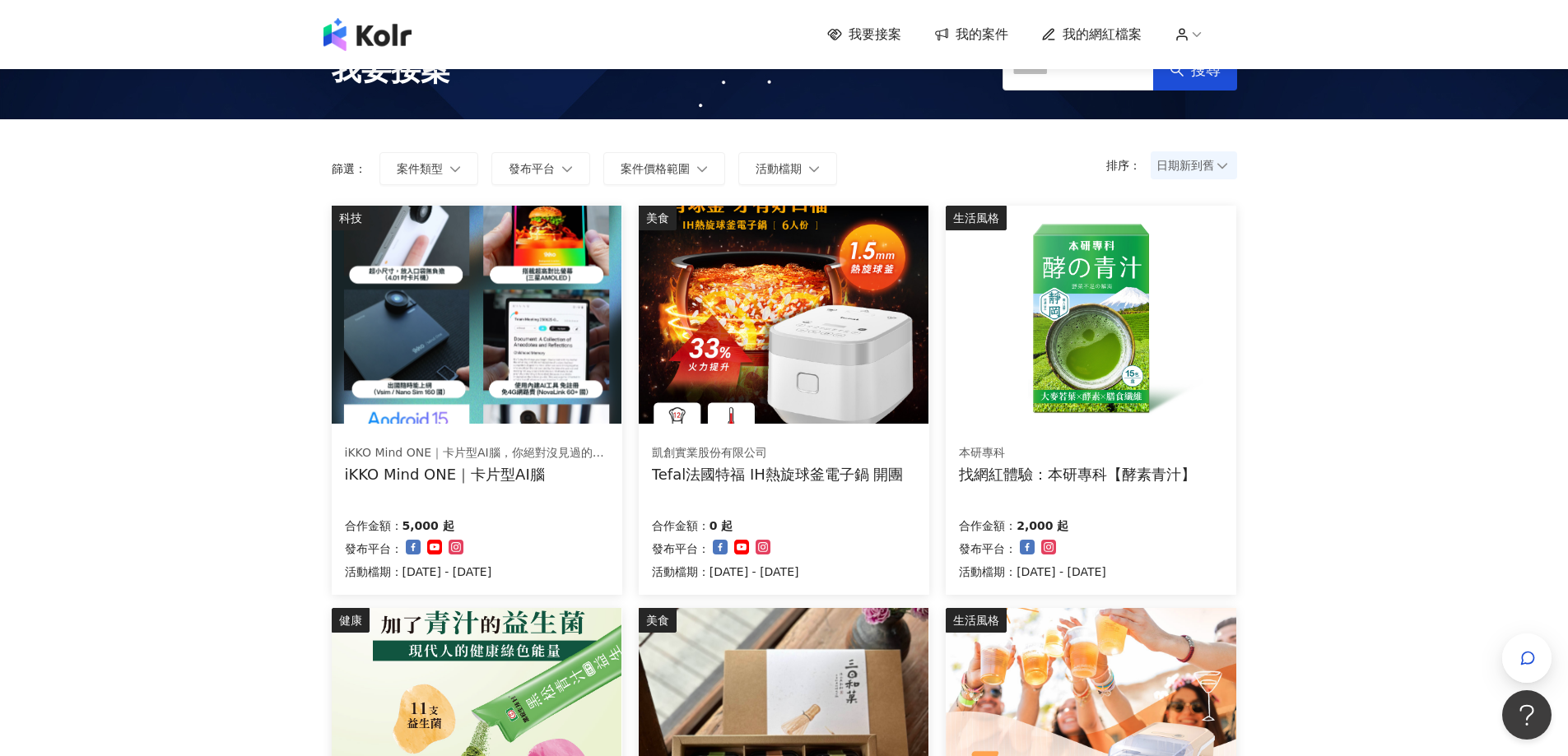
scroll to position [82, 0]
